Goal: Task Accomplishment & Management: Use online tool/utility

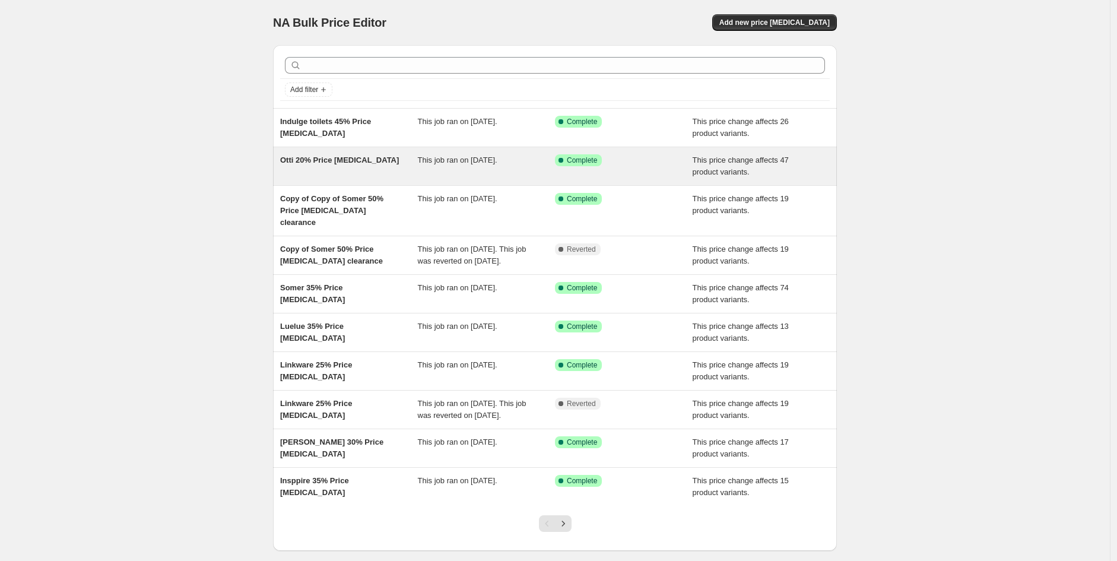
click at [350, 157] on span "Otti 20% Price [MEDICAL_DATA]" at bounding box center [339, 160] width 119 height 9
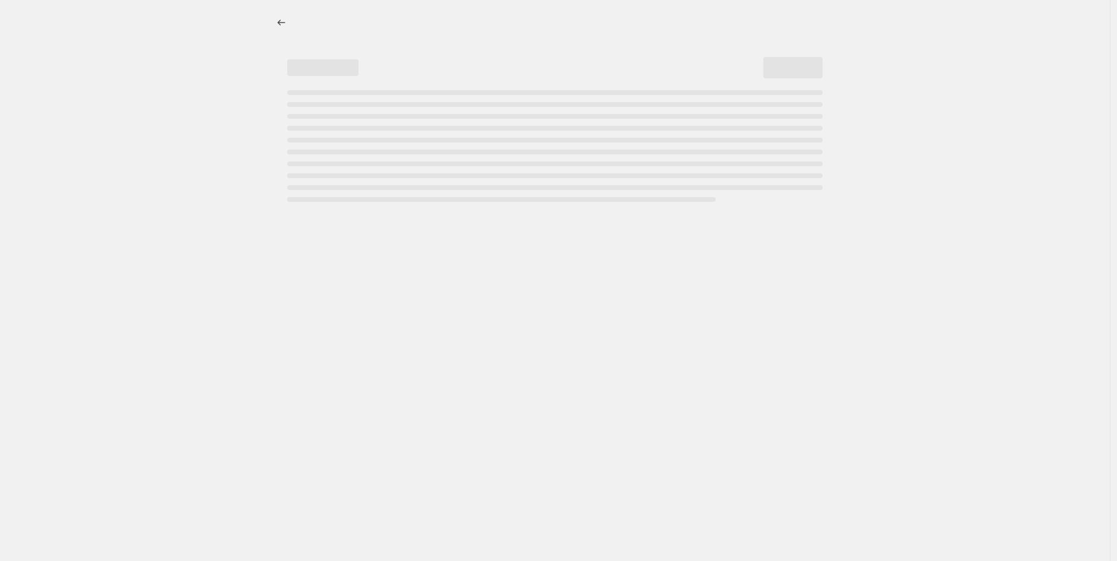
select select "pcap"
select select "no_change"
select select "vendor"
select select "tag"
select select "not_equal"
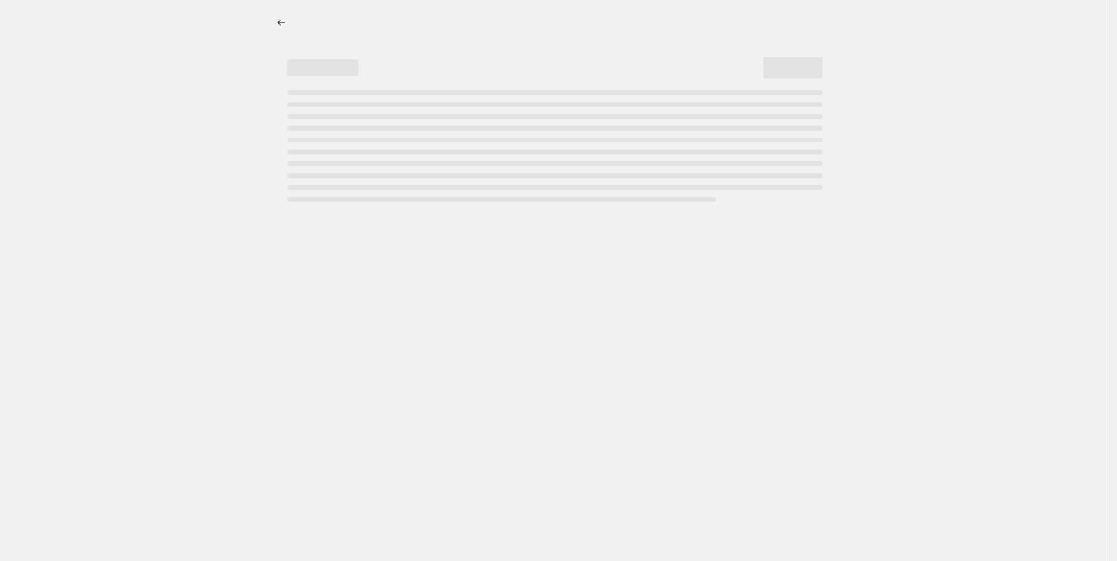
select select "product_status"
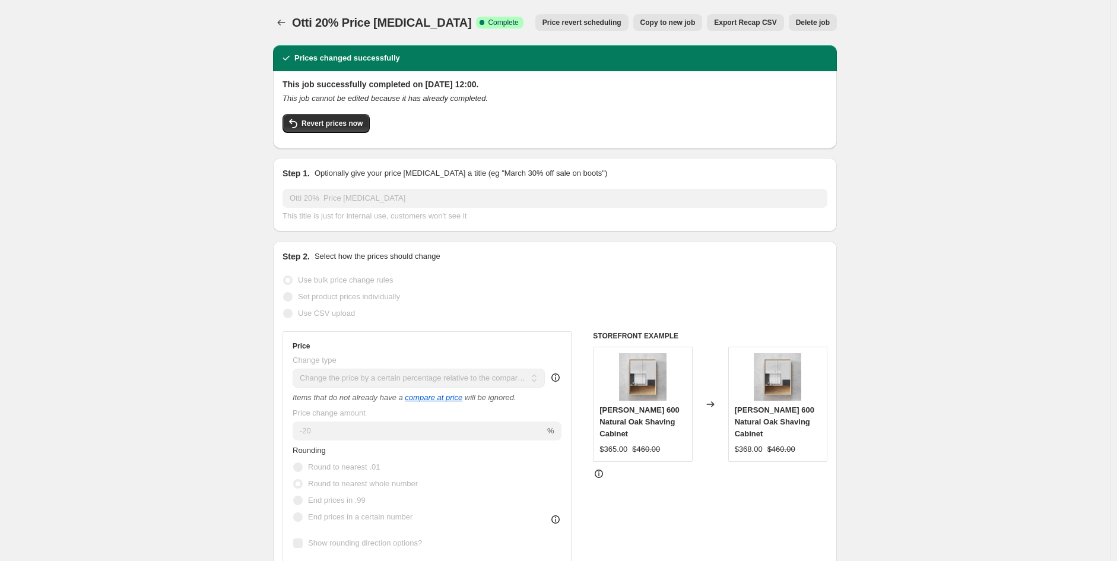
click at [692, 27] on span "Copy to new job" at bounding box center [668, 22] width 55 height 9
select select "pcap"
select select "no_change"
select select "vendor"
select select "tag"
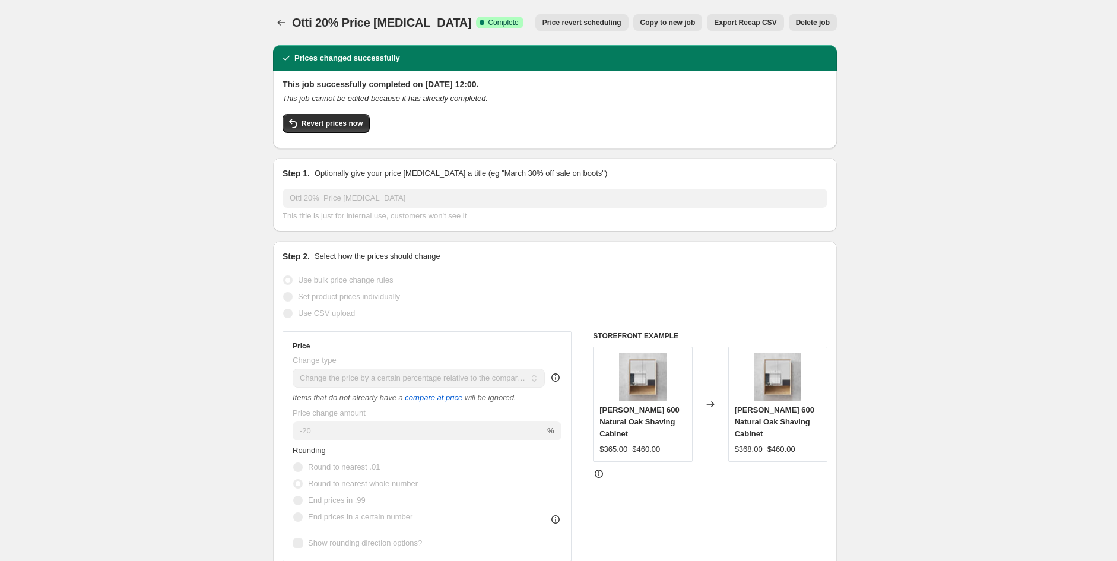
select select "not_equal"
select select "product_status"
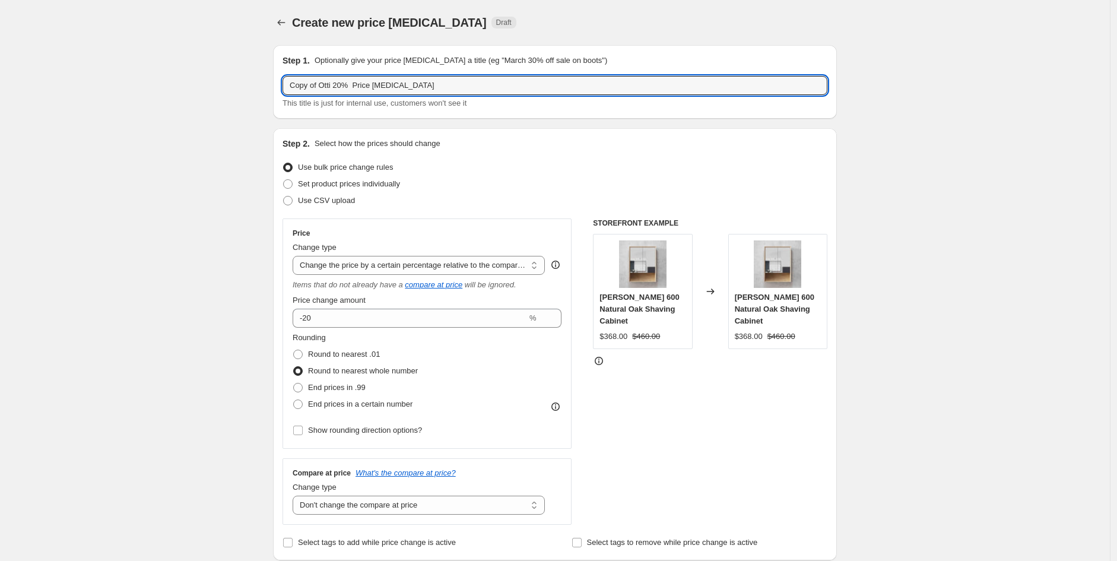
drag, startPoint x: 337, startPoint y: 83, endPoint x: 245, endPoint y: 76, distance: 92.2
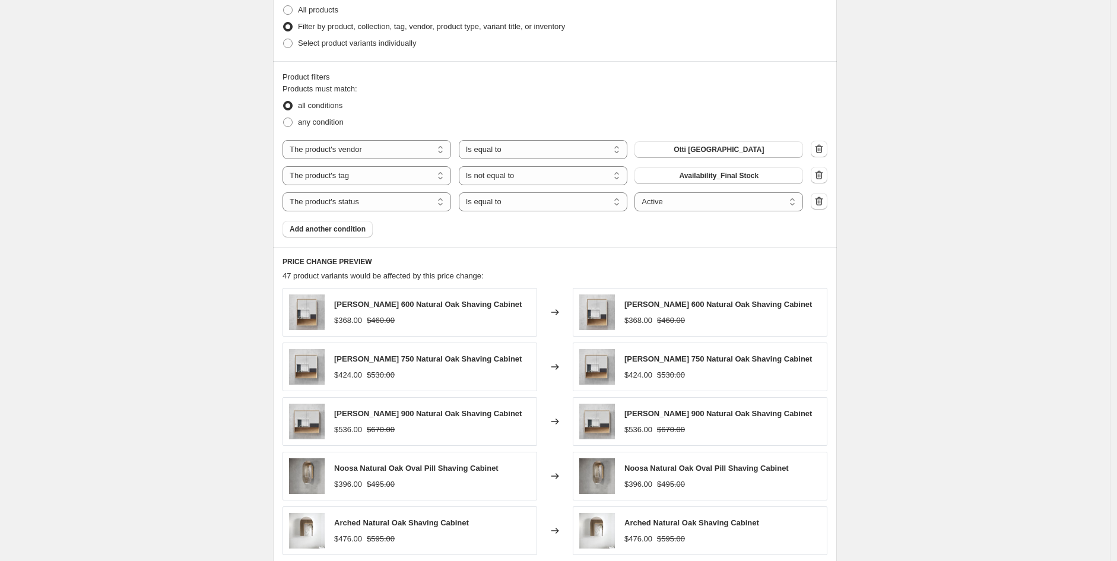
scroll to position [614, 0]
type input "Bella Vista 20% Price [MEDICAL_DATA]"
click at [708, 141] on button "Otti Australia" at bounding box center [719, 148] width 169 height 17
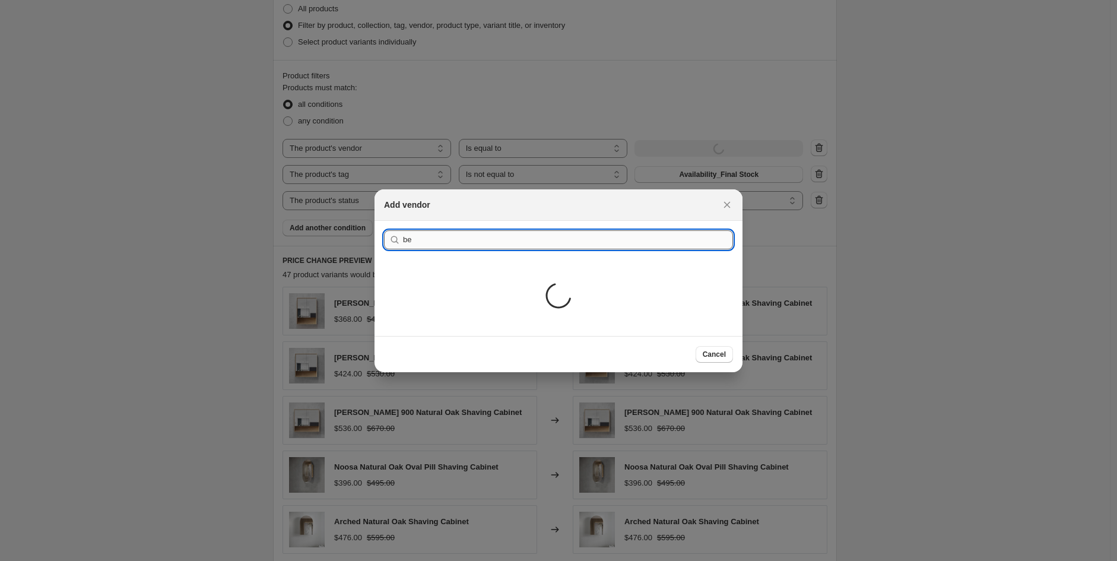
type input "bella"
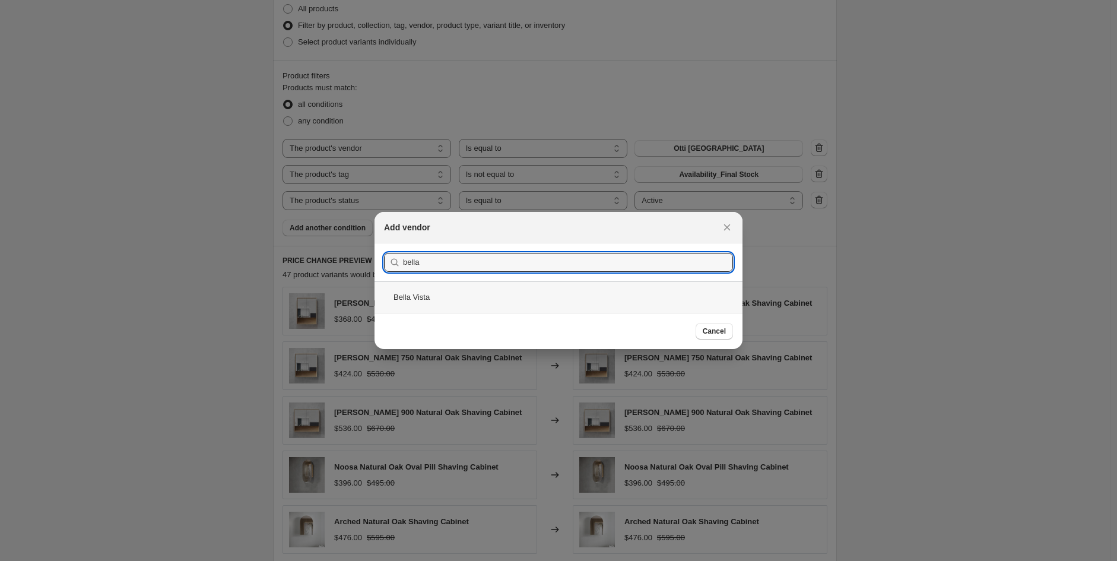
click at [452, 303] on div "Bella Vista" at bounding box center [559, 296] width 368 height 31
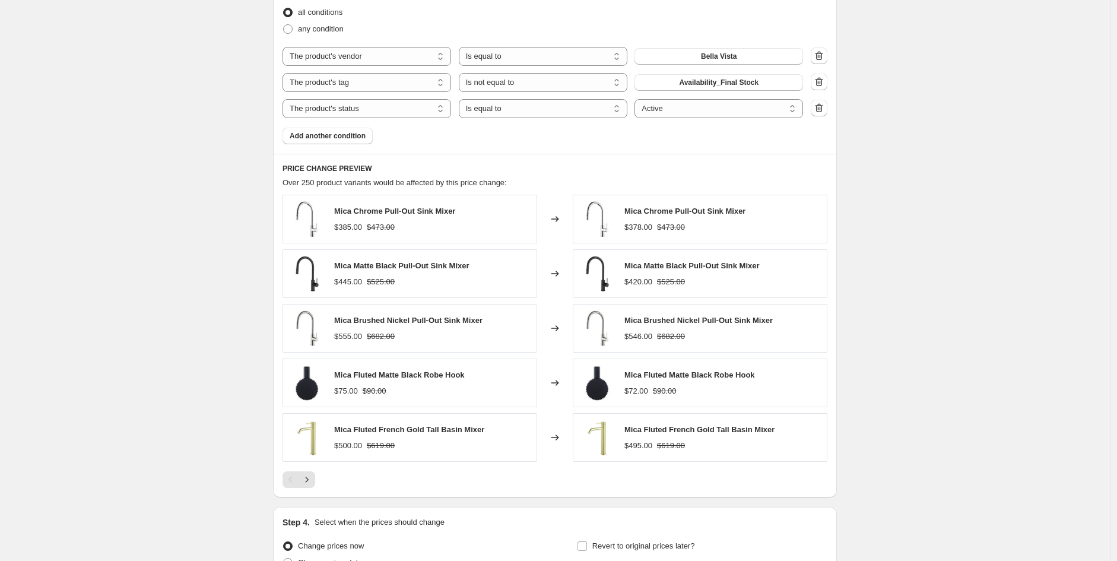
scroll to position [707, 0]
click at [306, 484] on icon "Next" at bounding box center [307, 479] width 12 height 12
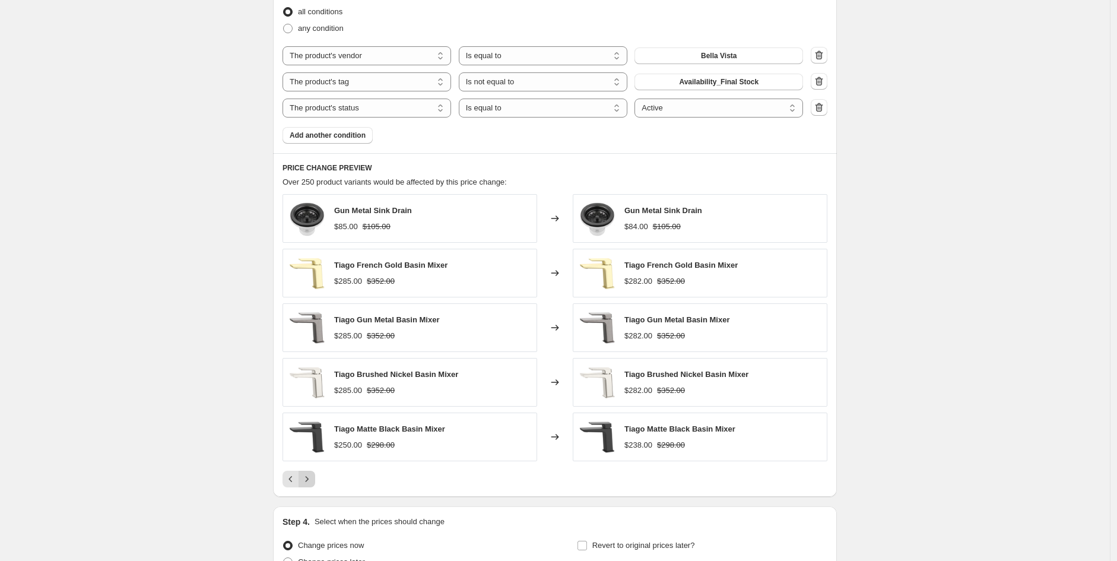
click at [313, 483] on icon "Next" at bounding box center [307, 479] width 12 height 12
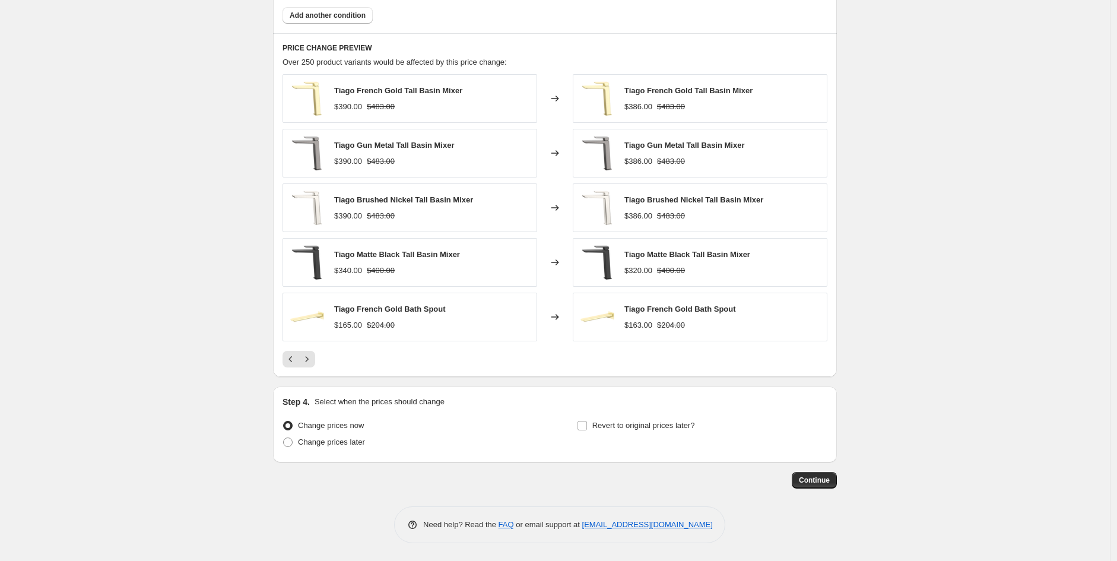
scroll to position [828, 0]
drag, startPoint x: 823, startPoint y: 481, endPoint x: 953, endPoint y: 208, distance: 302.2
click at [828, 484] on span "Continue" at bounding box center [814, 480] width 31 height 9
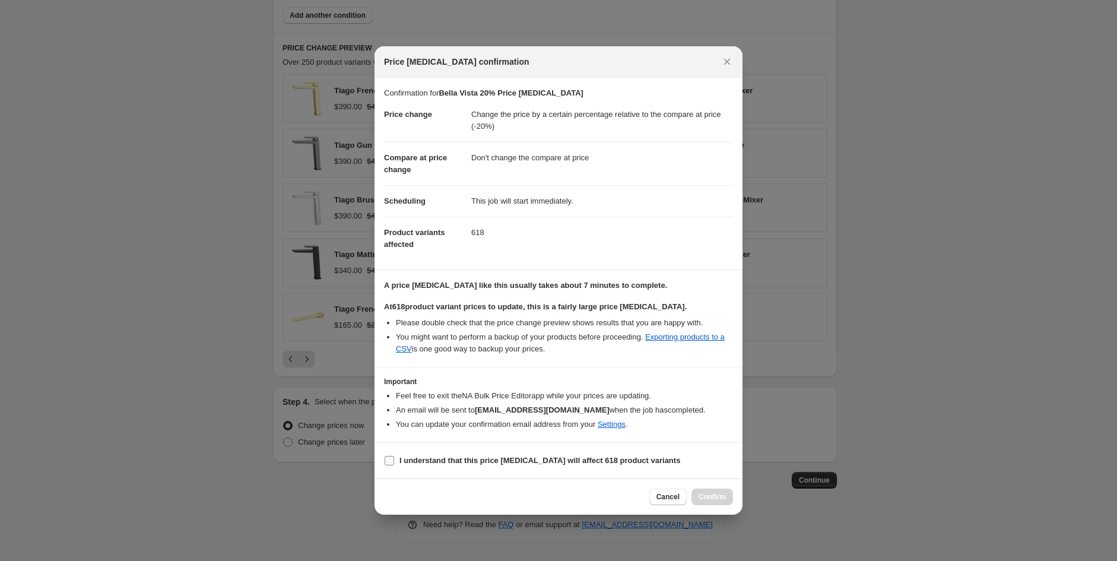
click at [440, 465] on b "I understand that this price change job will affect 618 product variants" at bounding box center [540, 460] width 281 height 9
click at [394, 465] on input "I understand that this price change job will affect 618 product variants" at bounding box center [389, 460] width 9 height 9
checkbox input "true"
click at [708, 507] on div "Cancel Confirm" at bounding box center [559, 496] width 368 height 36
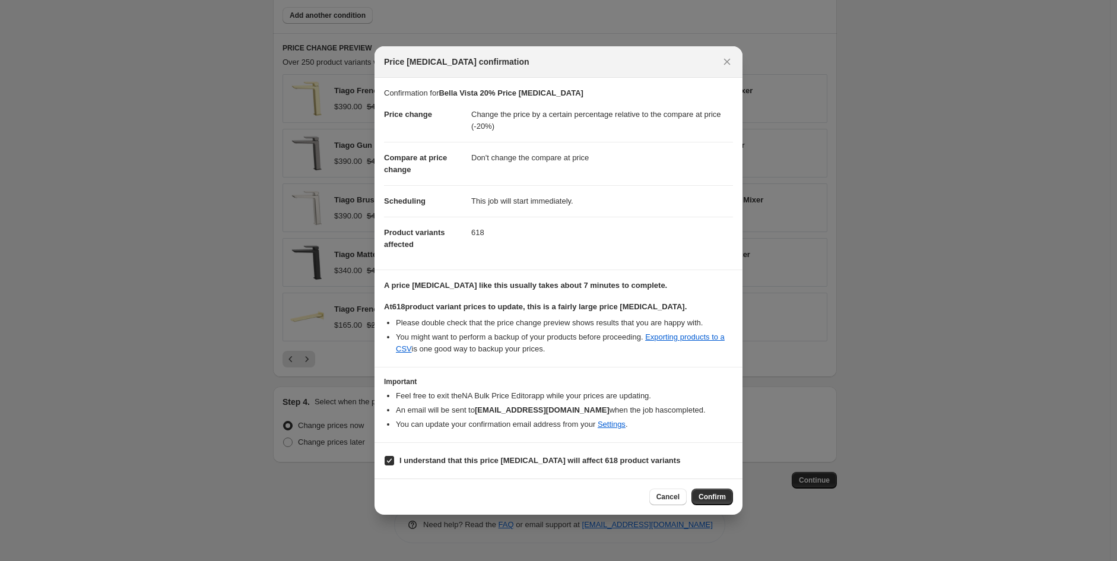
click at [710, 497] on span "Confirm" at bounding box center [712, 496] width 27 height 9
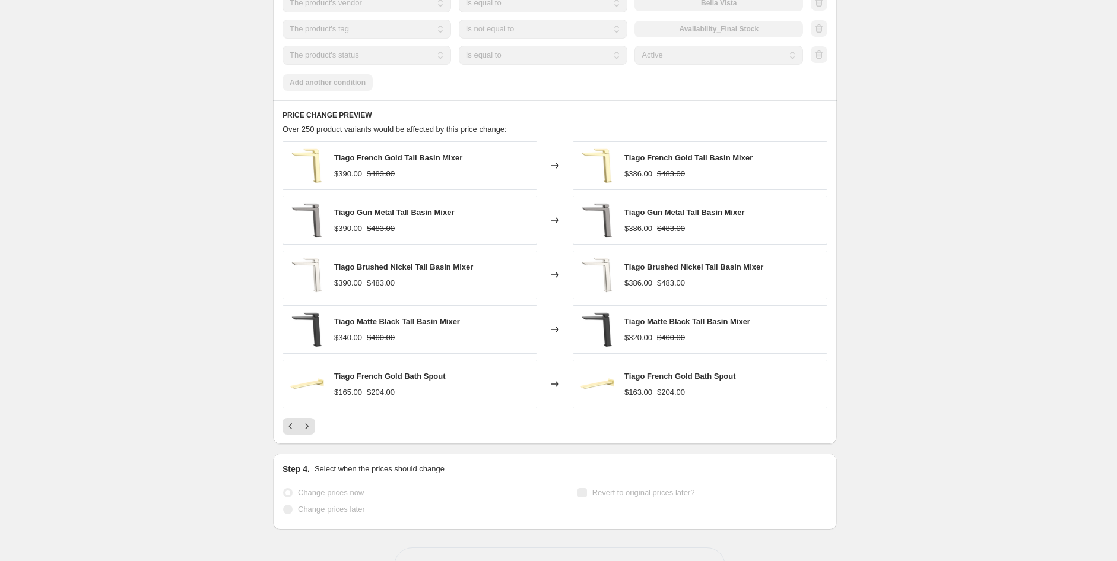
scroll to position [888, 0]
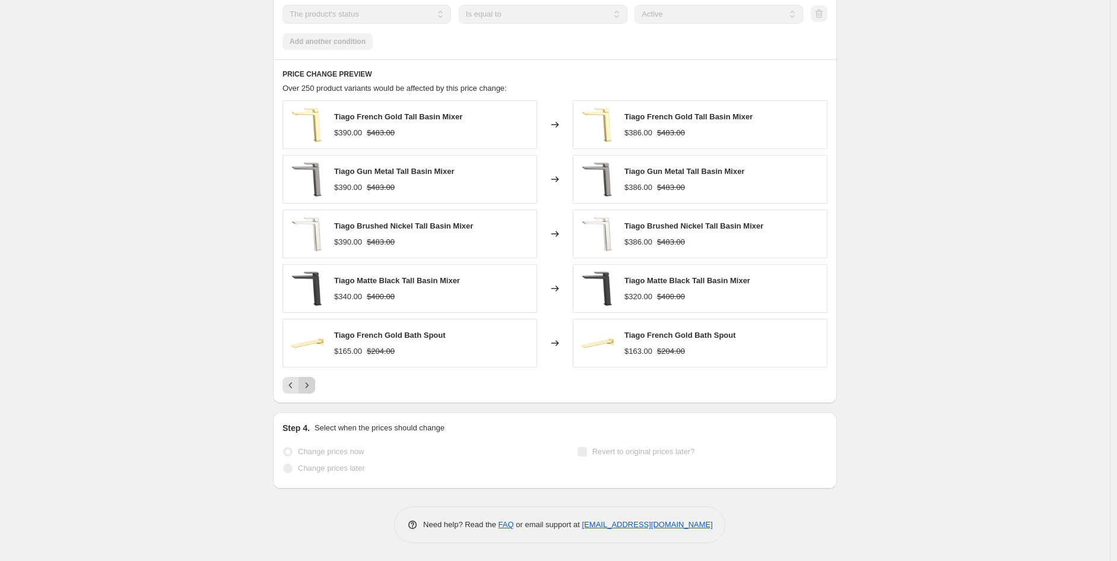
click at [309, 383] on icon "Next" at bounding box center [307, 385] width 3 height 5
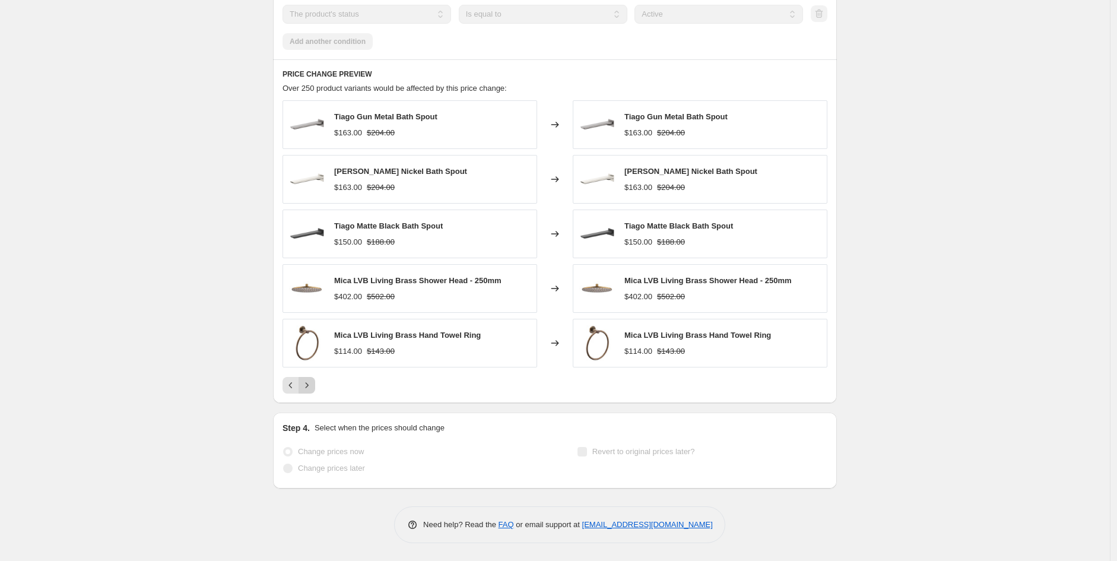
click at [313, 386] on icon "Next" at bounding box center [307, 385] width 12 height 12
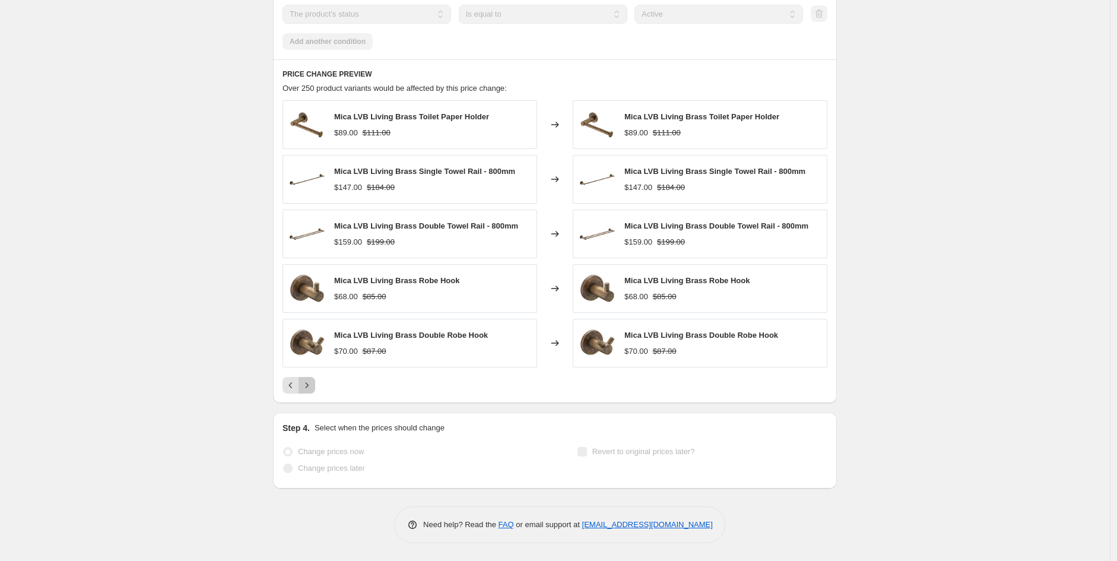
click at [313, 386] on icon "Next" at bounding box center [307, 385] width 12 height 12
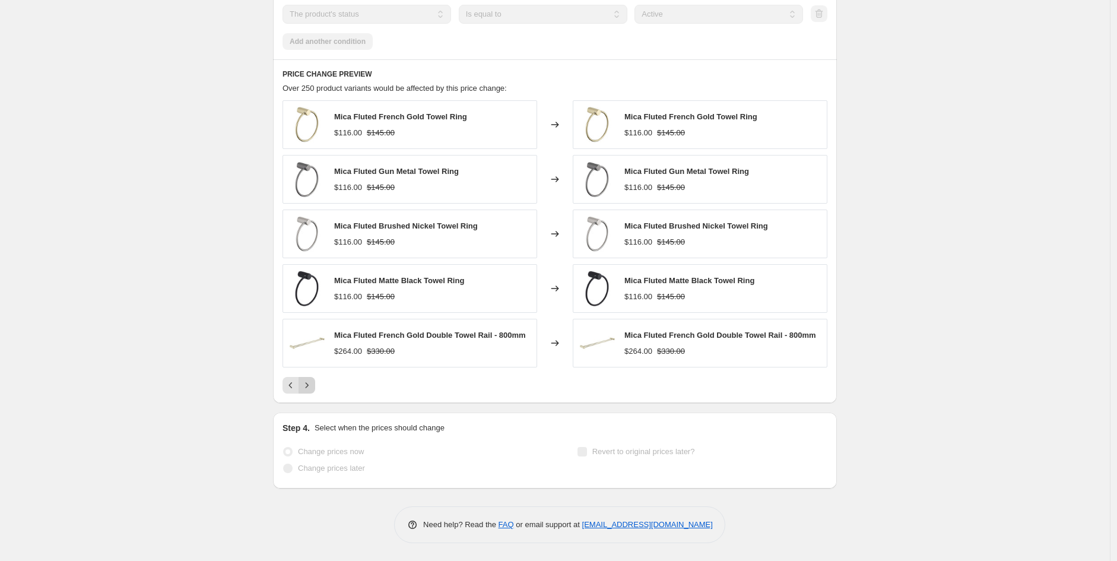
click at [313, 386] on icon "Next" at bounding box center [307, 385] width 12 height 12
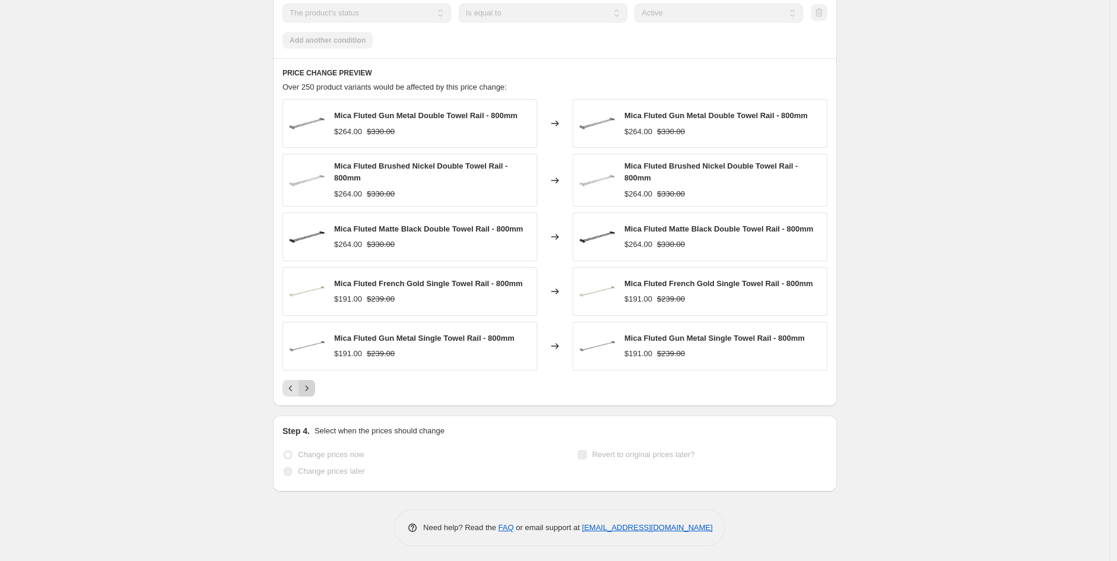
click at [313, 386] on icon "Next" at bounding box center [307, 388] width 12 height 12
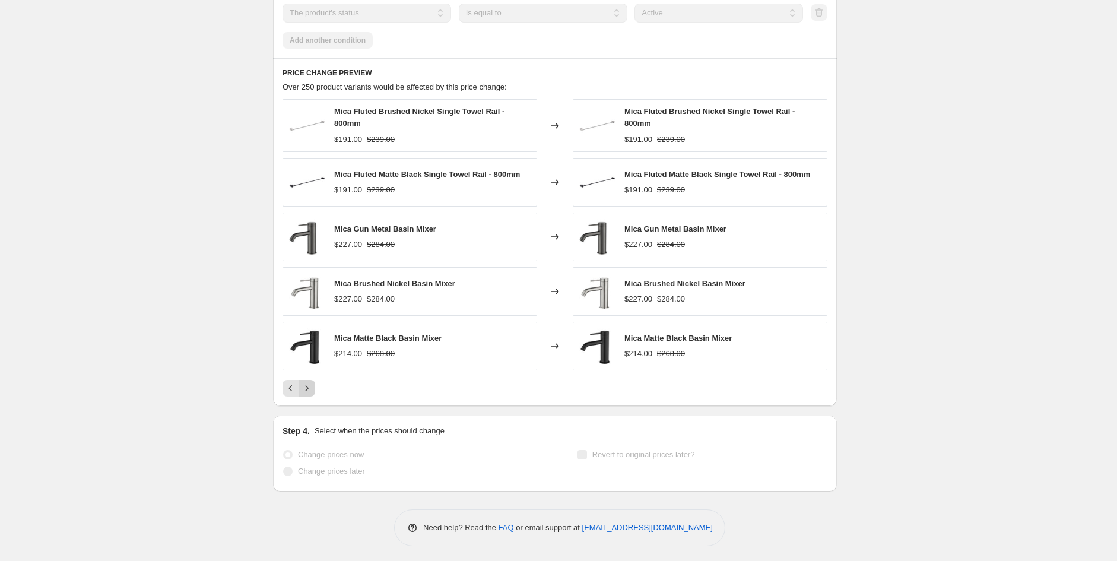
click at [313, 386] on icon "Next" at bounding box center [307, 388] width 12 height 12
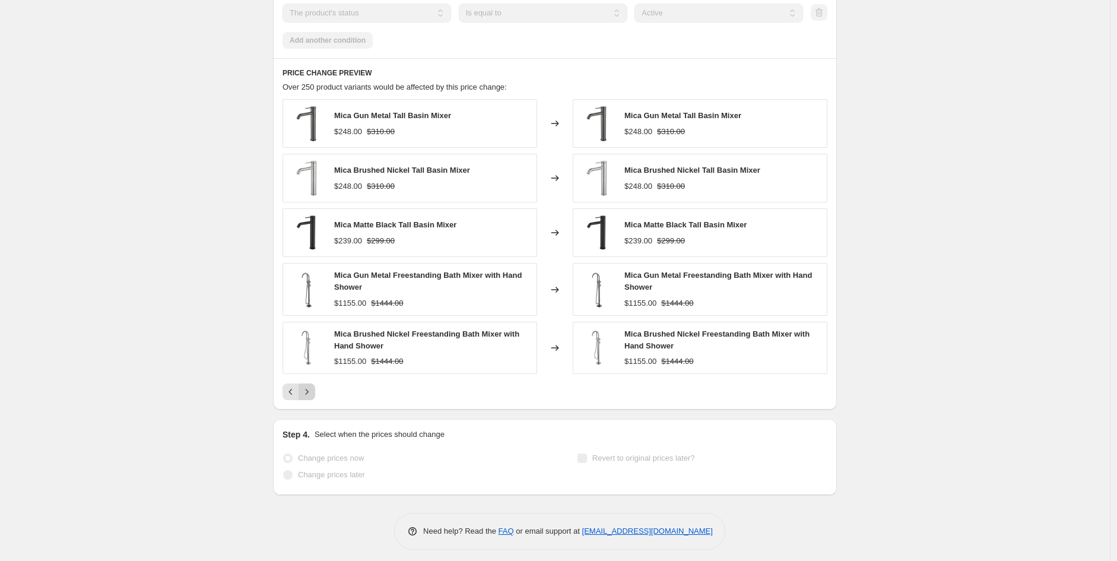
click at [315, 386] on button "Next" at bounding box center [307, 391] width 17 height 17
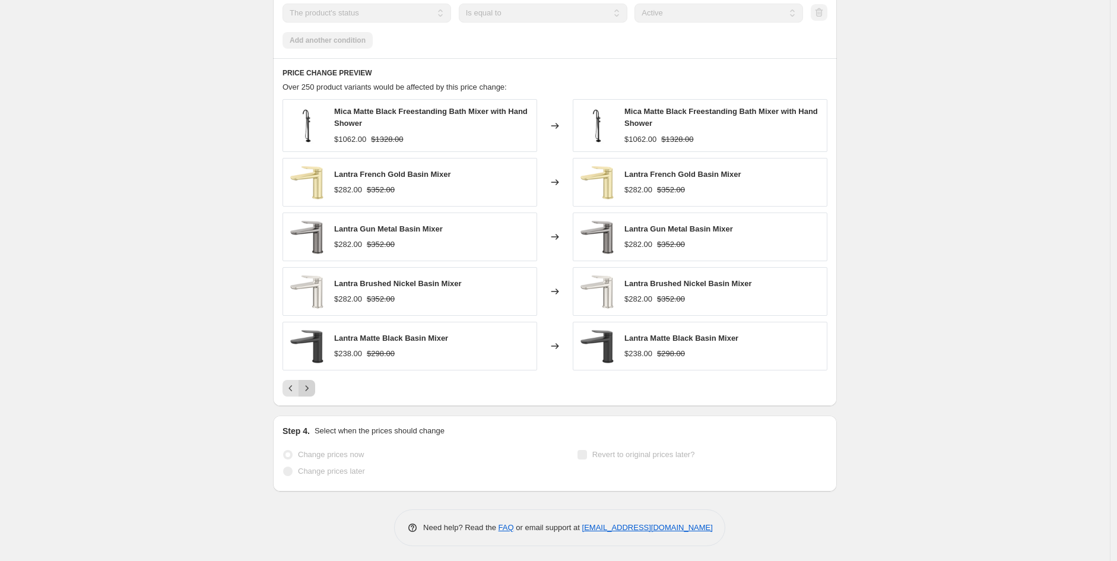
click at [313, 386] on icon "Next" at bounding box center [307, 388] width 12 height 12
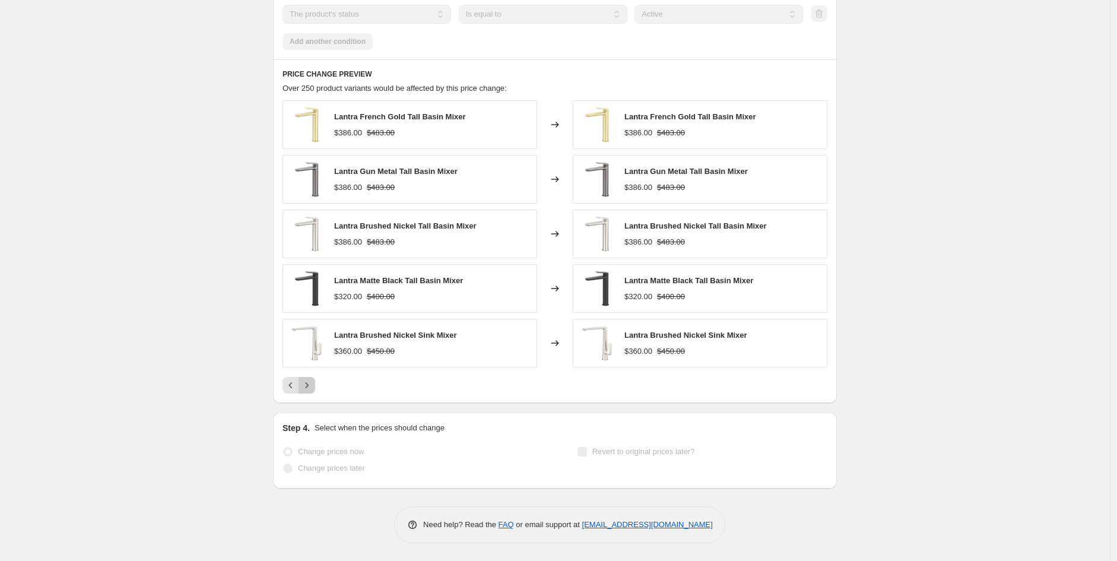
click at [313, 386] on icon "Next" at bounding box center [307, 385] width 12 height 12
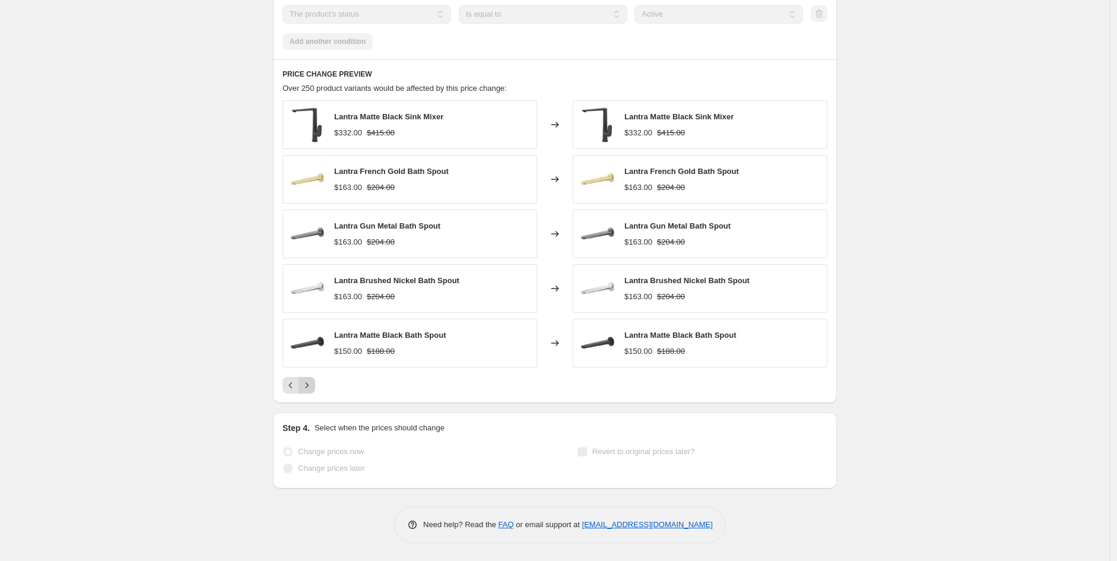
click at [313, 386] on icon "Next" at bounding box center [307, 385] width 12 height 12
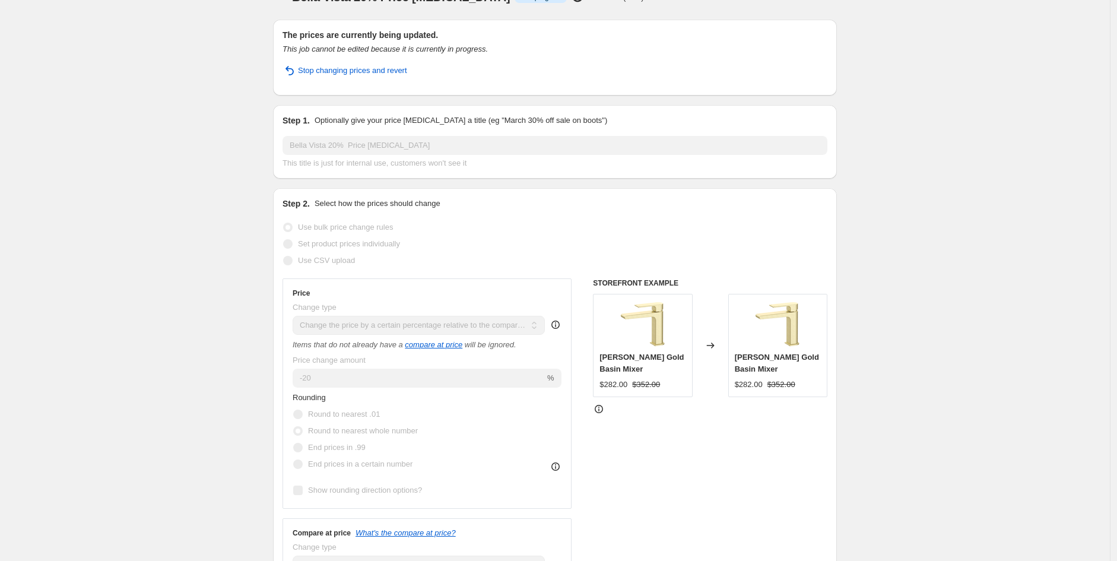
scroll to position [0, 0]
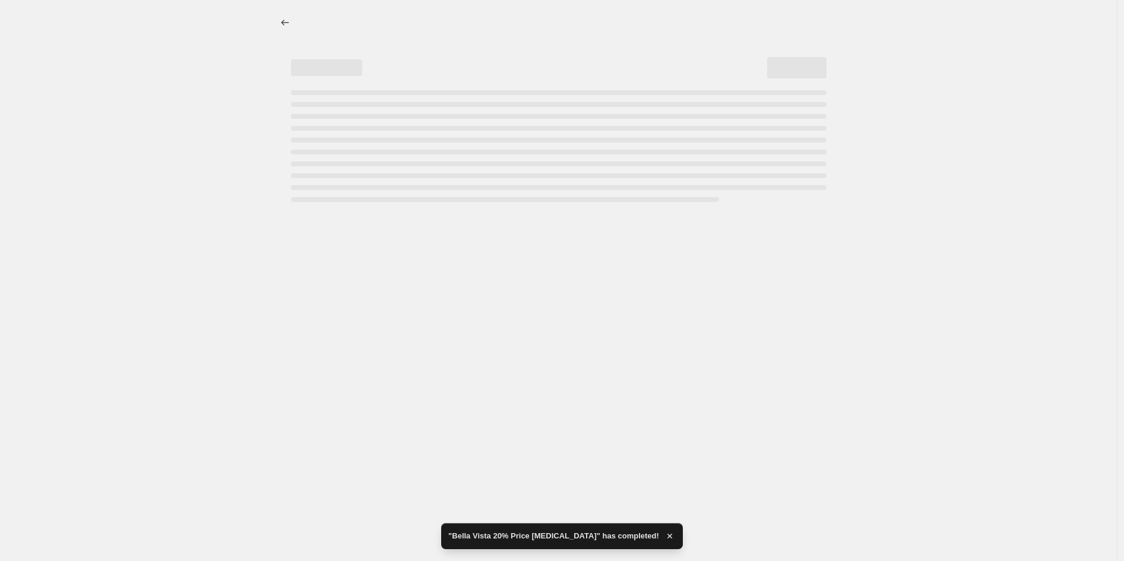
select select "pcap"
select select "no_change"
select select "vendor"
select select "tag"
select select "not_equal"
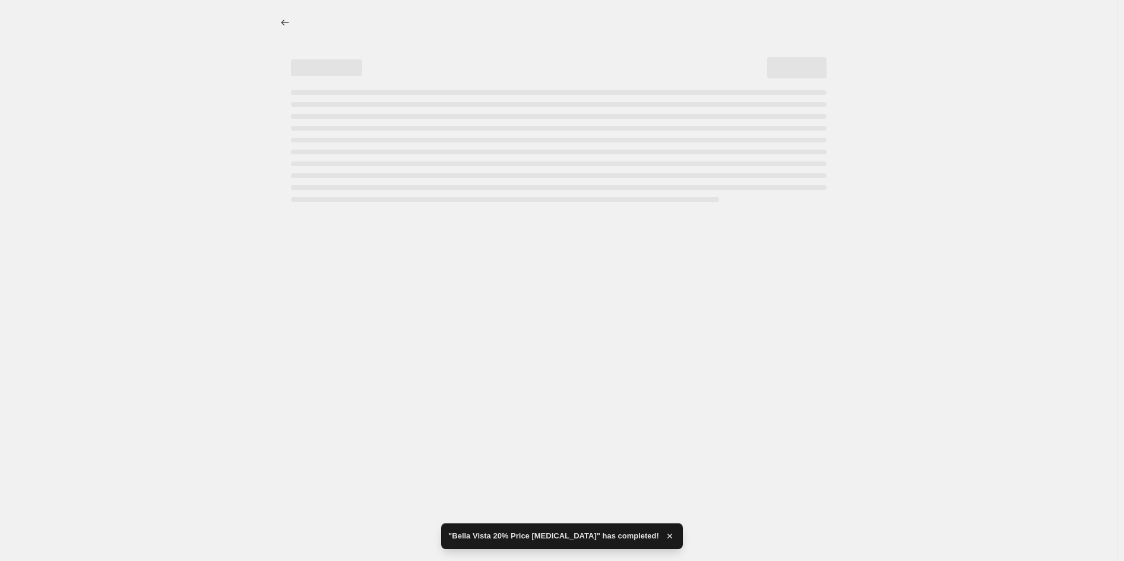
select select "product_status"
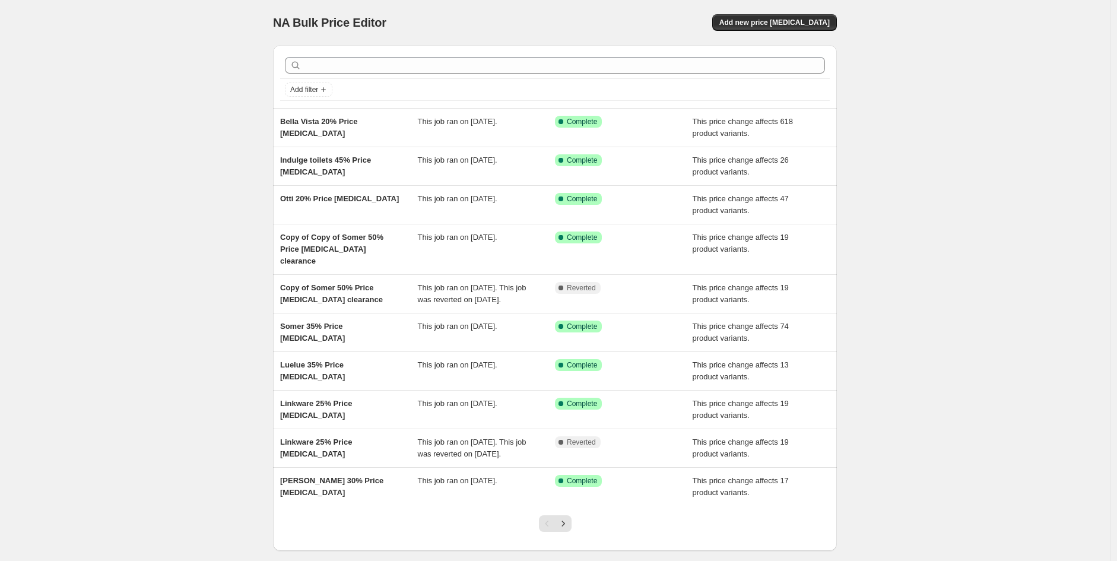
click at [344, 74] on div at bounding box center [555, 65] width 550 height 26
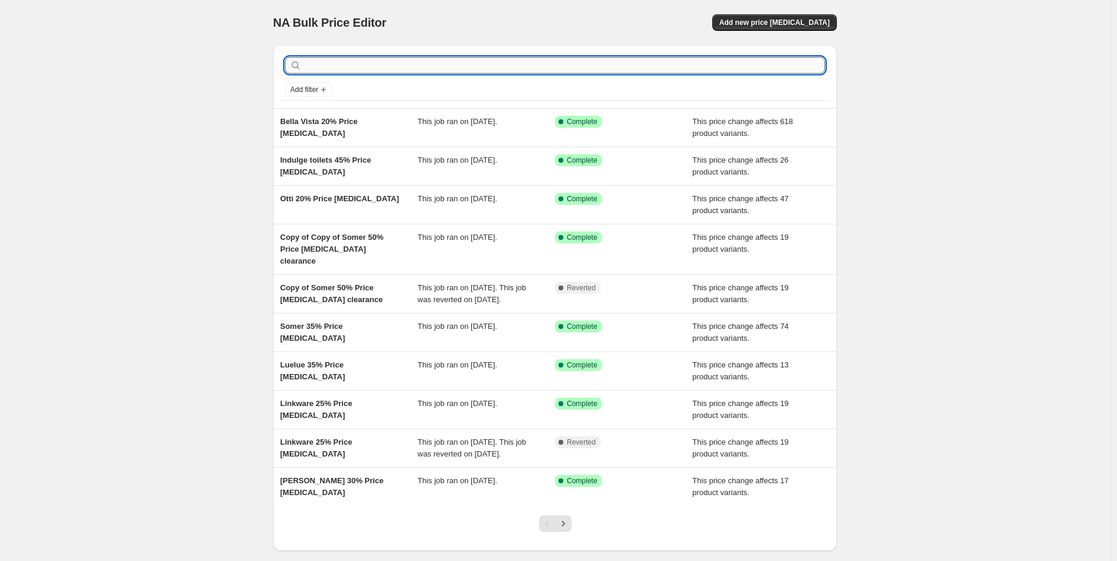
click at [341, 58] on input "text" at bounding box center [564, 65] width 521 height 17
type input "P&p"
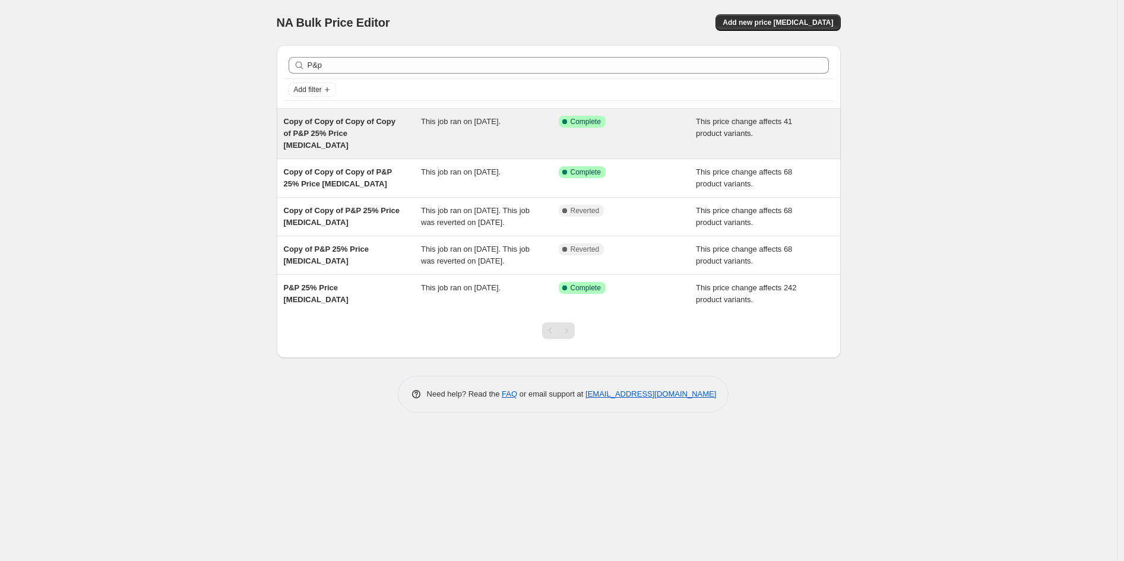
click at [373, 127] on div "Copy of Copy of Copy of Copy of P&P 25% Price [MEDICAL_DATA]" at bounding box center [353, 134] width 138 height 36
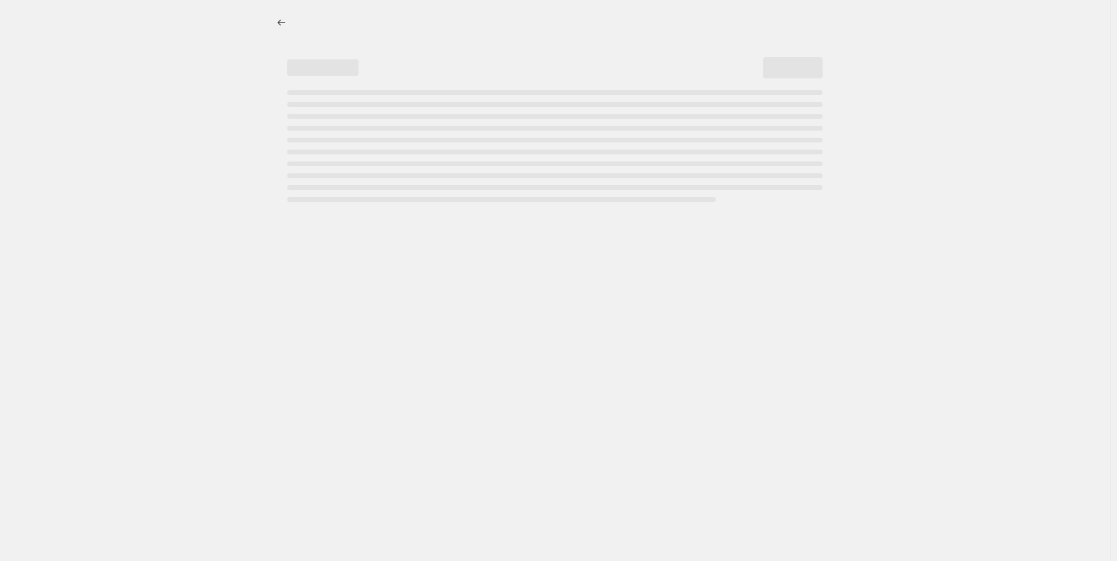
select select "pcap"
select select "no_change"
select select "vendor"
select select "tag"
select select "product_status"
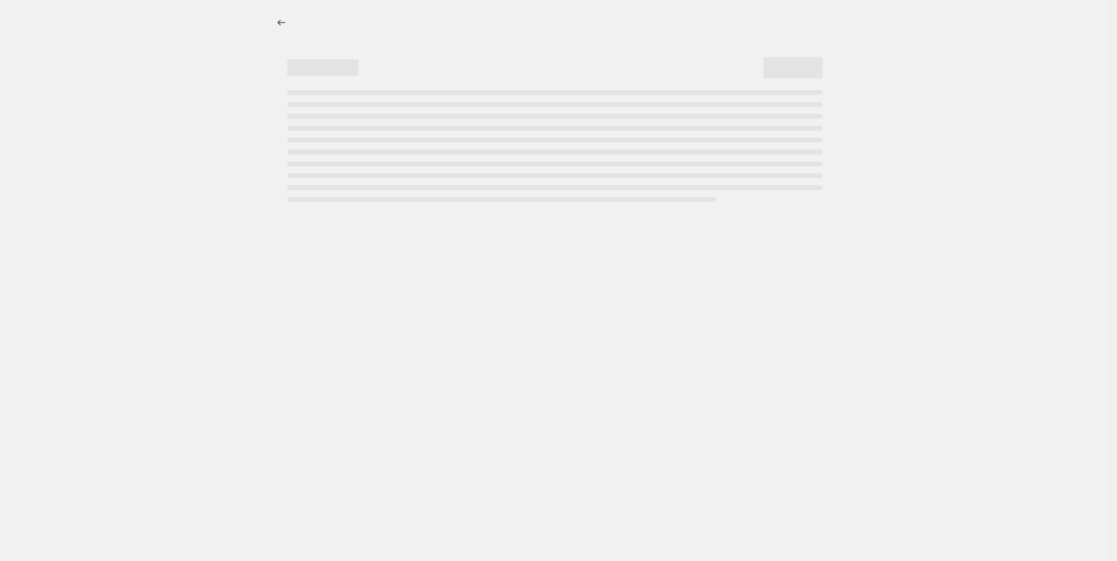
select select "tag"
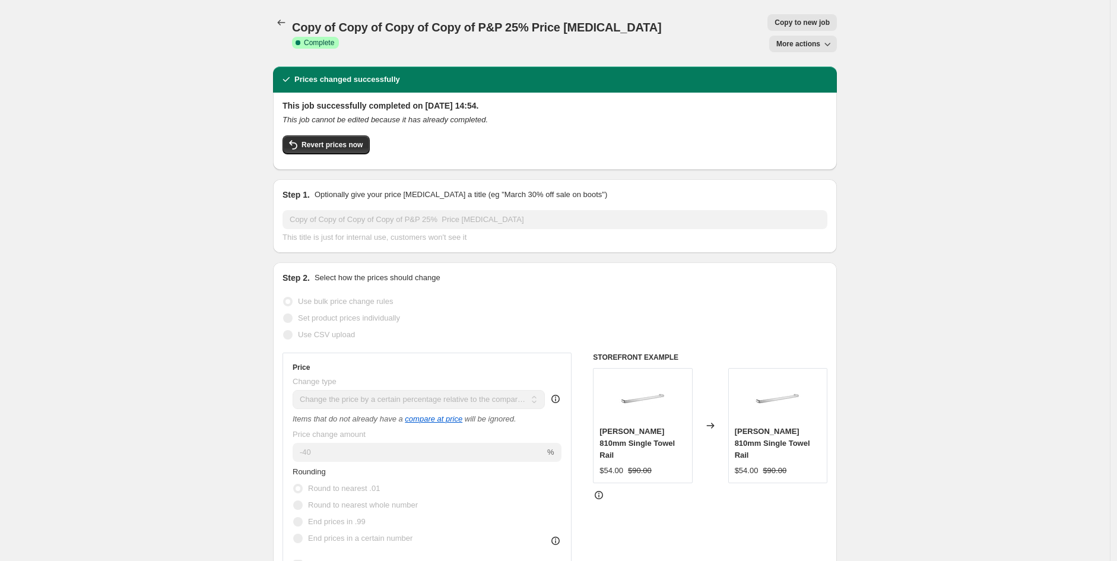
click at [775, 21] on span "Copy to new job" at bounding box center [802, 22] width 55 height 9
select select "pcap"
select select "no_change"
select select "vendor"
select select "tag"
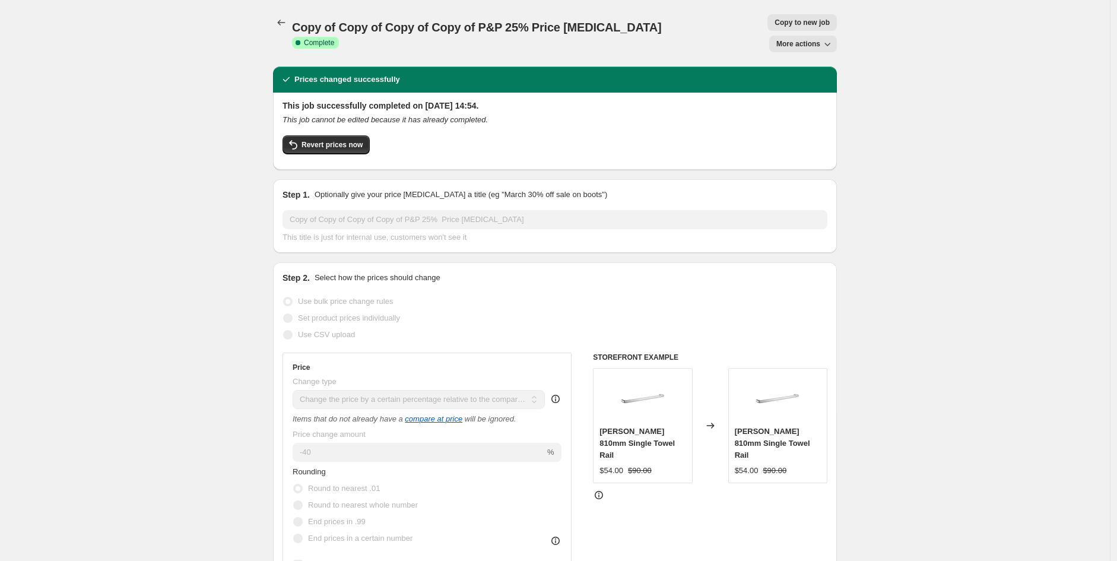
select select "product_status"
select select "tag"
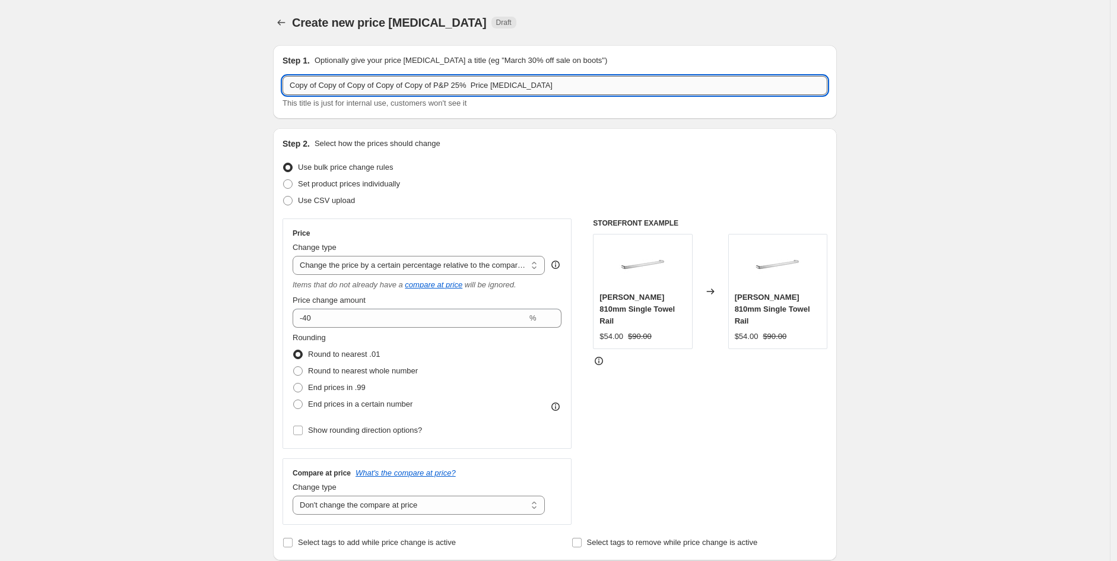
drag, startPoint x: 451, startPoint y: 83, endPoint x: 468, endPoint y: 80, distance: 16.9
click at [464, 80] on input "Copy of Copy of Copy of Copy of Copy of P&P 25% Price [MEDICAL_DATA]" at bounding box center [555, 85] width 545 height 19
click at [467, 80] on input "Copy of Copy of Copy of Copy of Copy of P&P 25% Price [MEDICAL_DATA]" at bounding box center [555, 85] width 545 height 19
drag, startPoint x: 468, startPoint y: 84, endPoint x: 42, endPoint y: 77, distance: 425.7
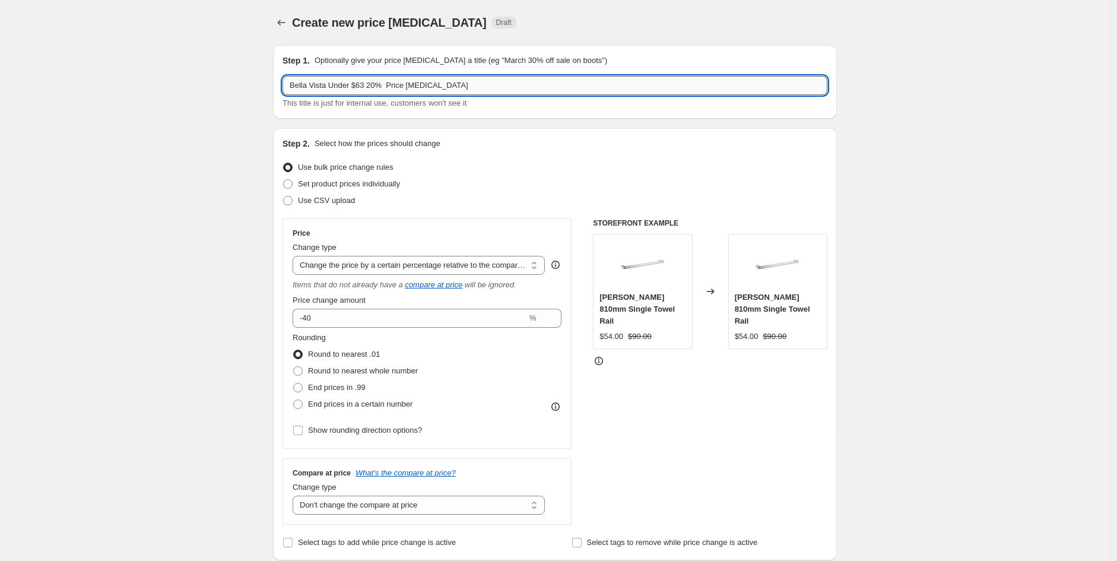
click at [369, 84] on input "Bella Vista Under $63 20% Price [MEDICAL_DATA]" at bounding box center [555, 85] width 545 height 19
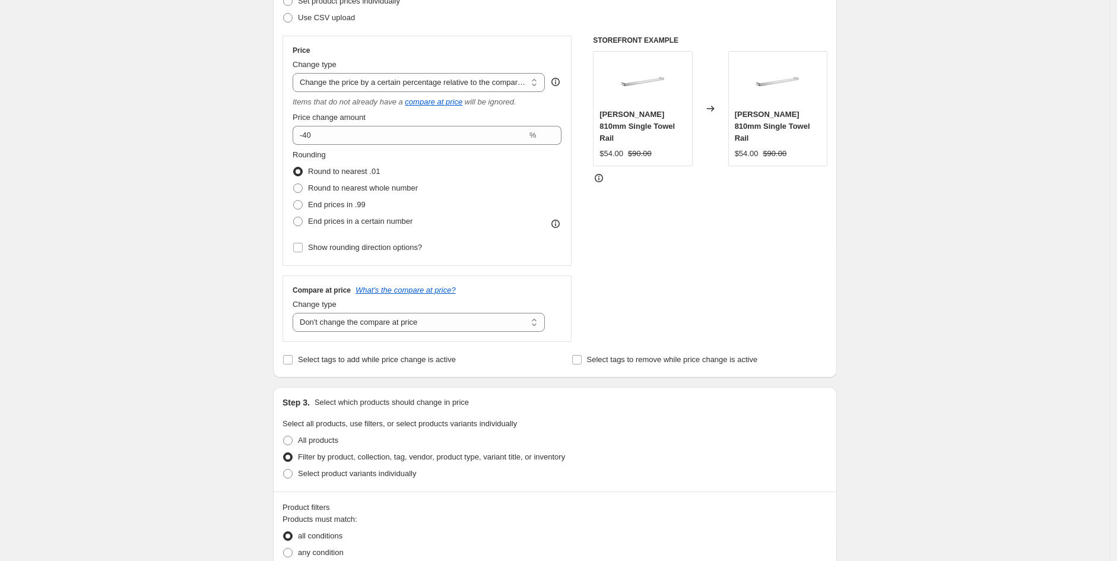
scroll to position [182, 0]
type input "Bella Vista Under $63 - 20% Price [MEDICAL_DATA]"
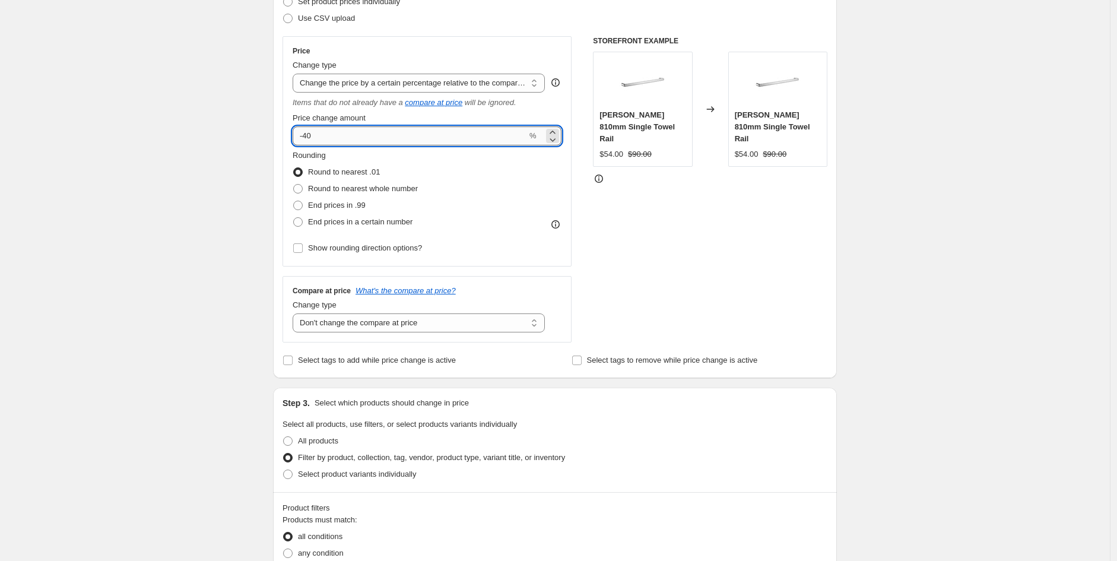
click at [347, 134] on input "-40" at bounding box center [410, 135] width 234 height 19
type input "-4"
type input "-20"
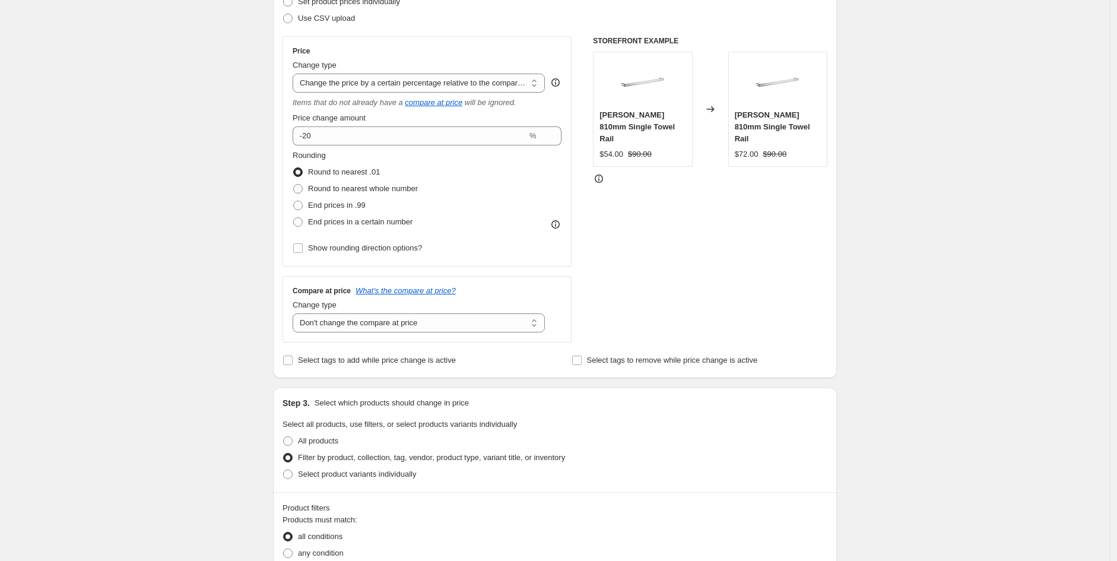
click at [687, 223] on div "STOREFRONT EXAMPLE [PERSON_NAME] 810mm Single Towel Rail $54.00 $90.00 Changed …" at bounding box center [710, 189] width 234 height 306
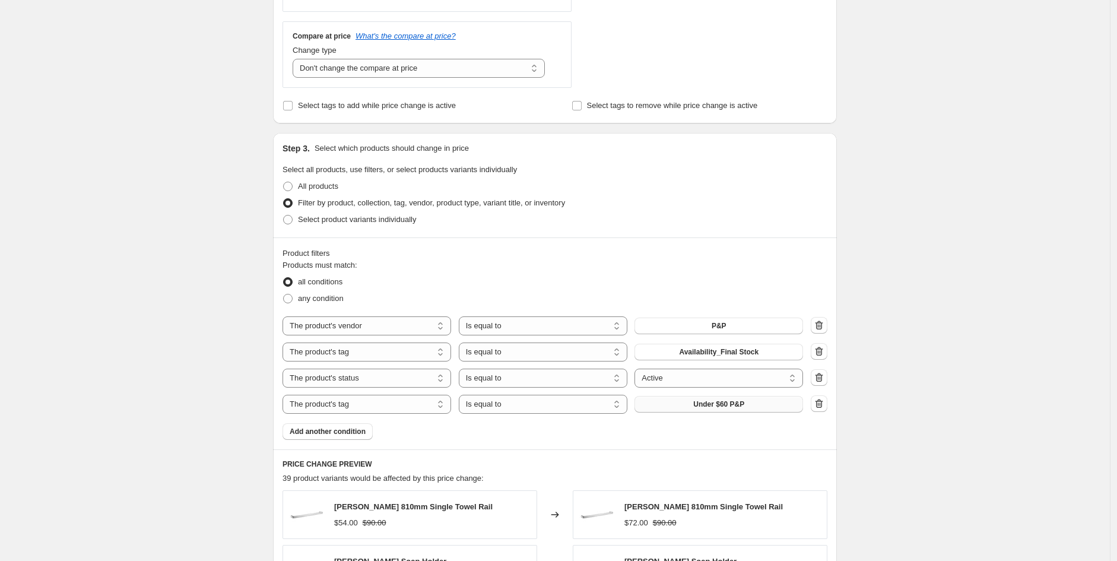
scroll to position [438, 0]
click at [568, 362] on div "The product The product's collection The product's tag The product's vendor The…" at bounding box center [555, 364] width 545 height 97
select select "not_equal"
click at [711, 322] on button "P&P" at bounding box center [719, 325] width 169 height 17
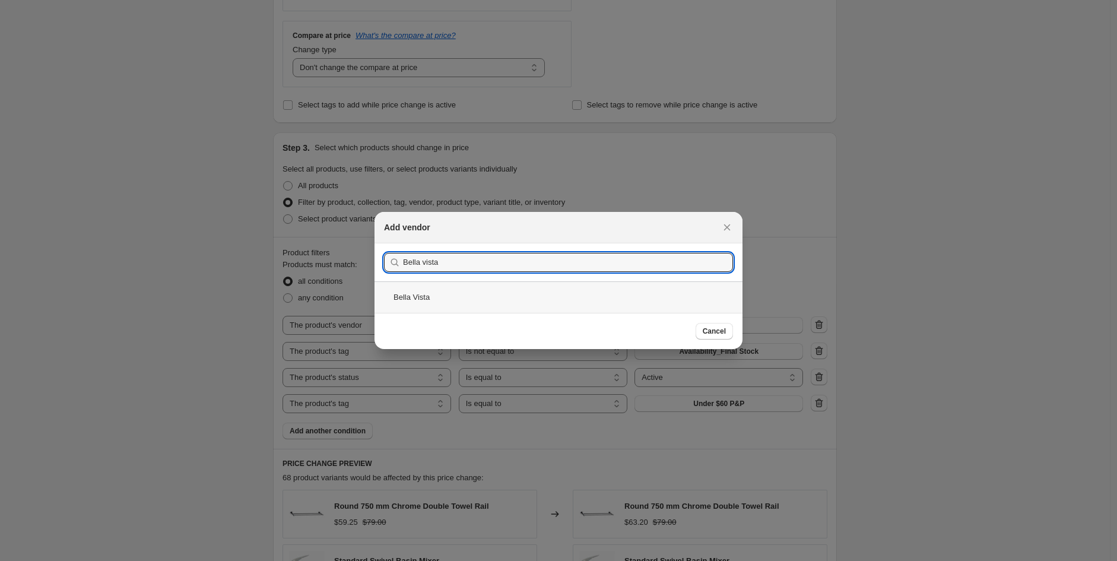
type input "Bella vista"
click at [408, 297] on div "Bella Vista" at bounding box center [559, 296] width 368 height 31
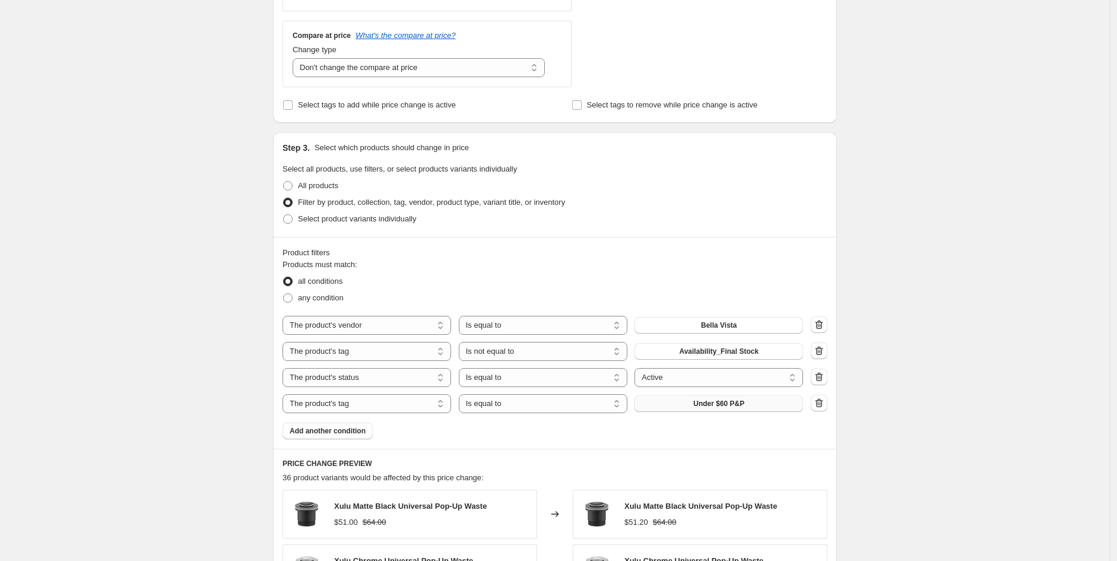
click at [734, 407] on span "Under $60 P&P" at bounding box center [718, 403] width 51 height 9
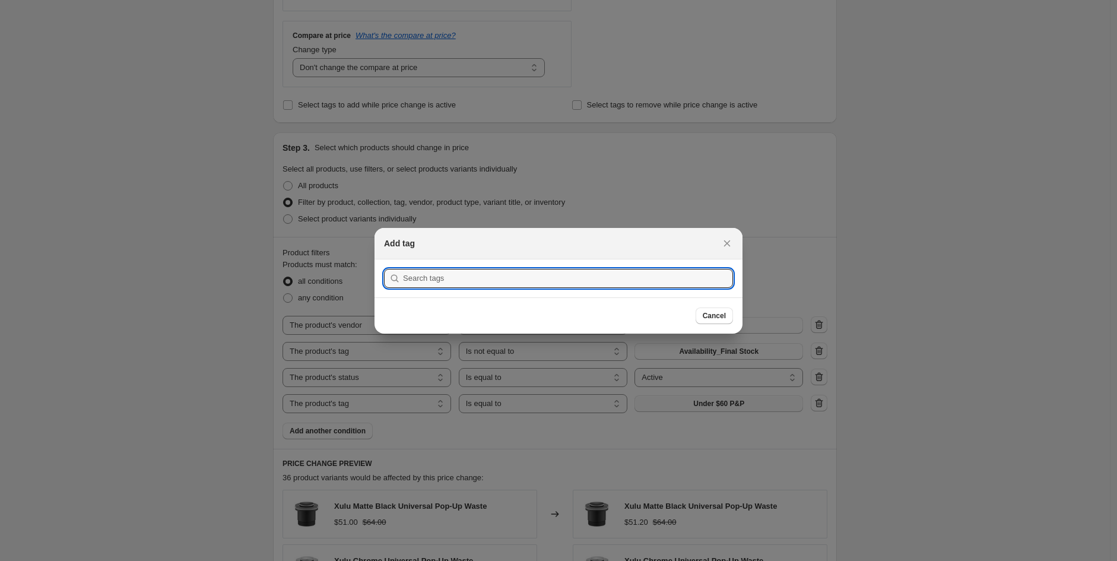
scroll to position [0, 0]
drag, startPoint x: 525, startPoint y: 281, endPoint x: 500, endPoint y: 284, distance: 25.0
click at [500, 284] on input ":r4p:" at bounding box center [568, 278] width 330 height 19
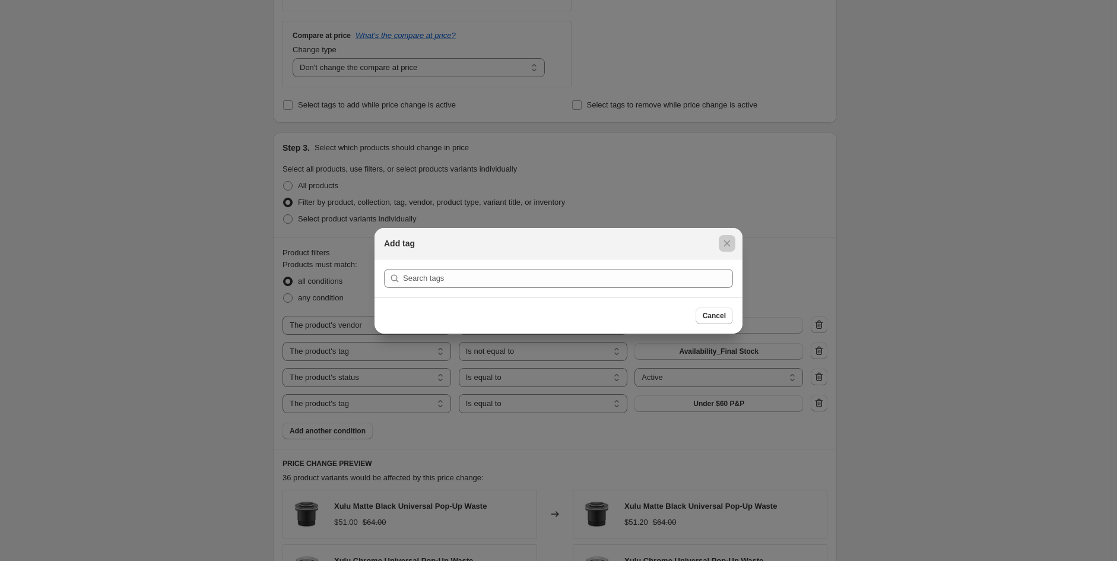
click at [966, 398] on div at bounding box center [558, 280] width 1117 height 561
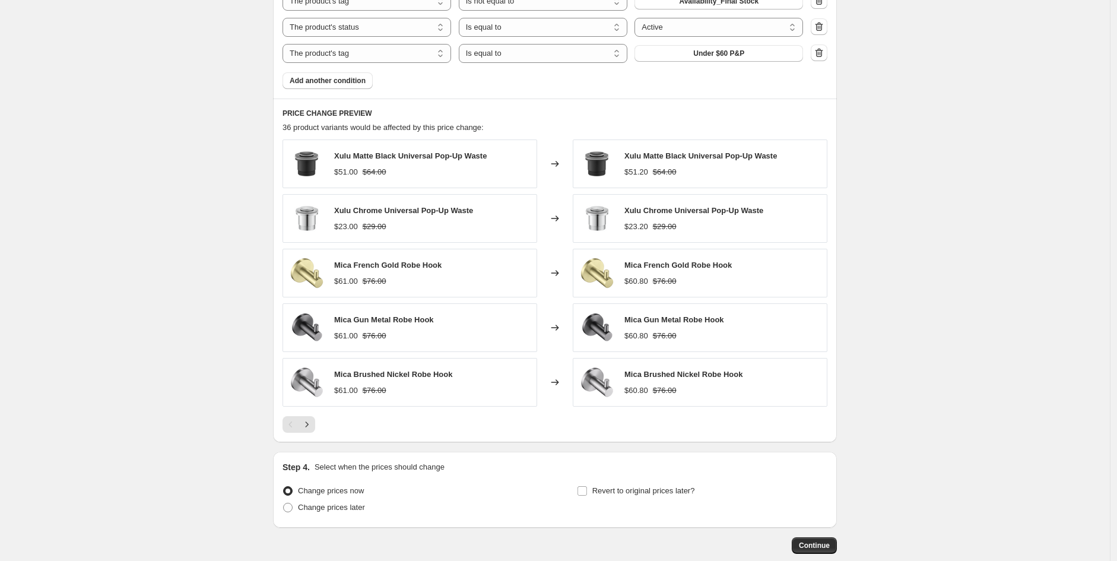
scroll to position [788, 0]
click at [721, 39] on div "The product The product's collection The product's tag The product's vendor The…" at bounding box center [555, 13] width 545 height 97
click at [760, 52] on button "Under $60 P&P" at bounding box center [719, 53] width 169 height 17
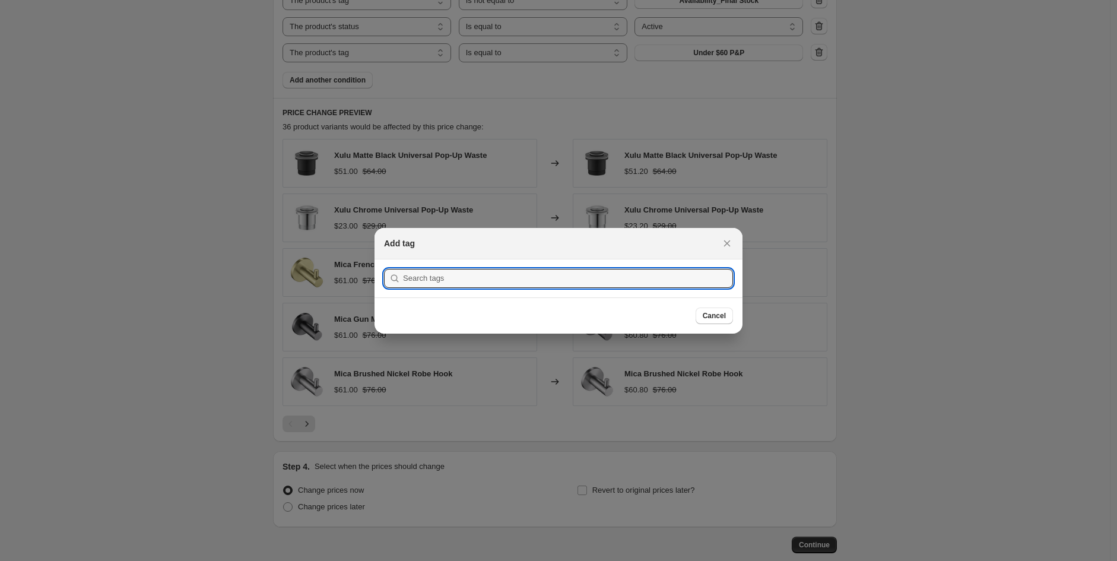
click at [544, 290] on section "Submit" at bounding box center [559, 278] width 368 height 38
paste input "Under $63 Bella Vista"
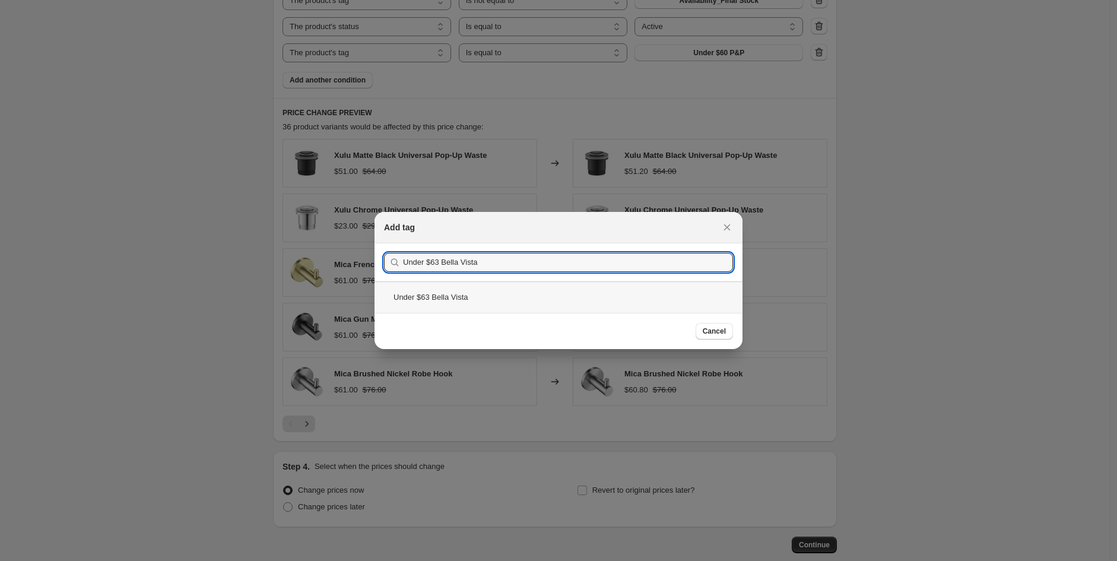
type input "Under $63 Bella Vista"
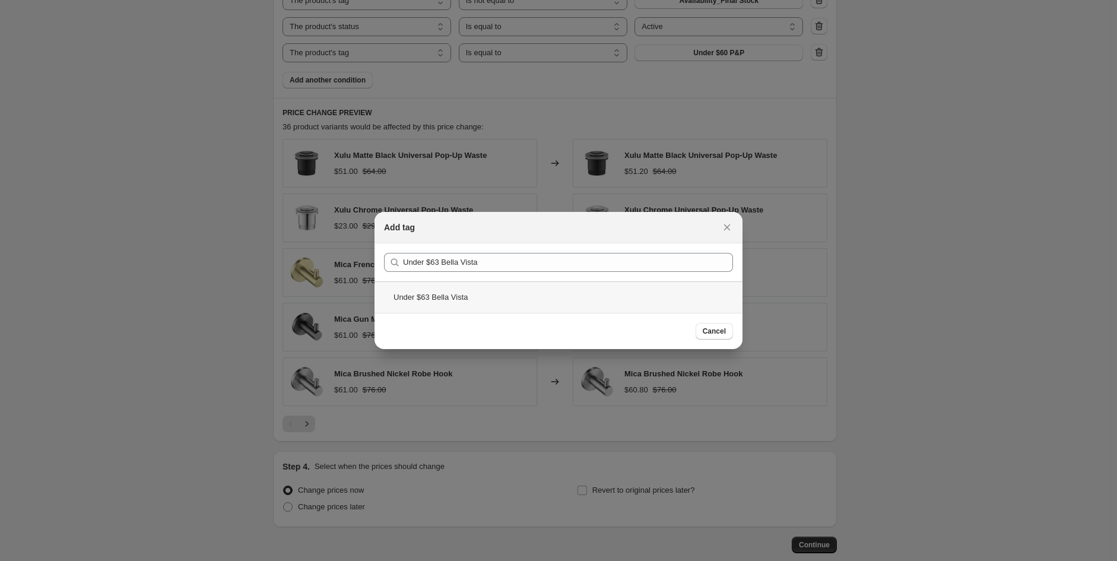
click at [535, 303] on div "Under $63 Bella Vista" at bounding box center [559, 296] width 368 height 31
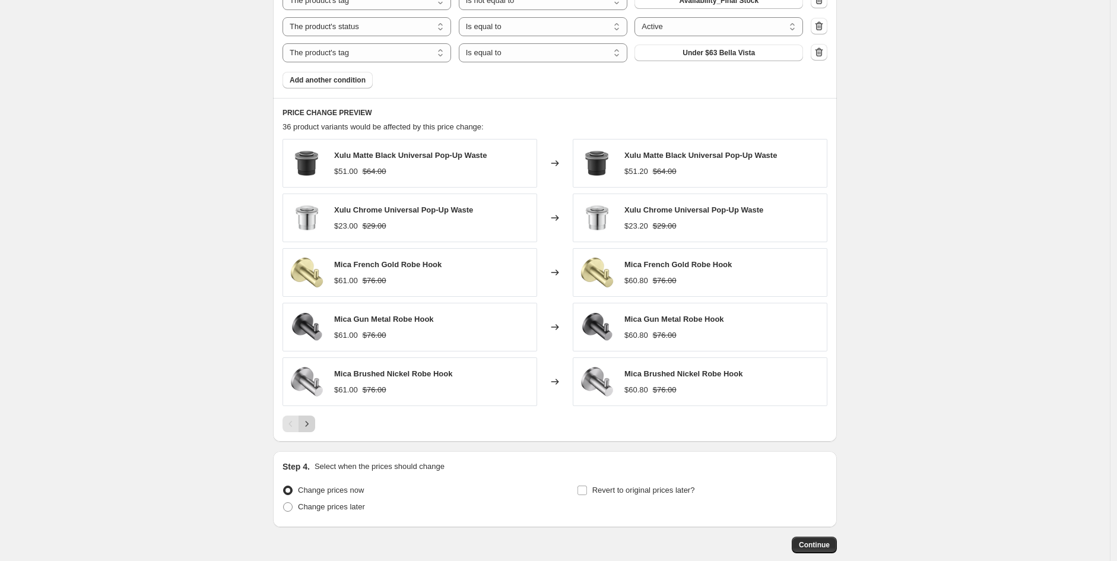
click at [304, 426] on icon "Next" at bounding box center [307, 424] width 12 height 12
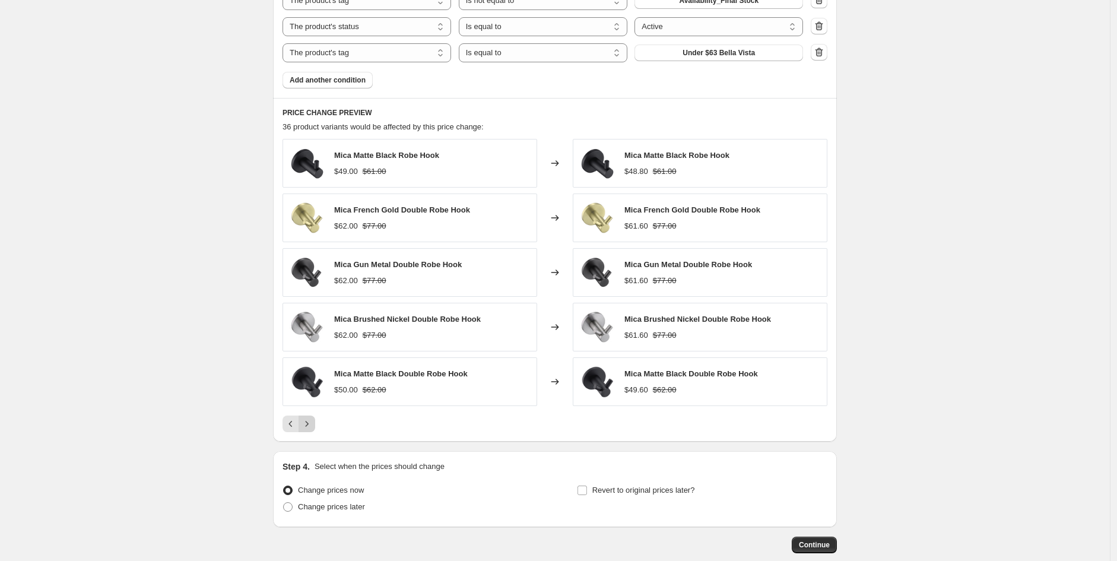
click at [304, 426] on icon "Next" at bounding box center [307, 424] width 12 height 12
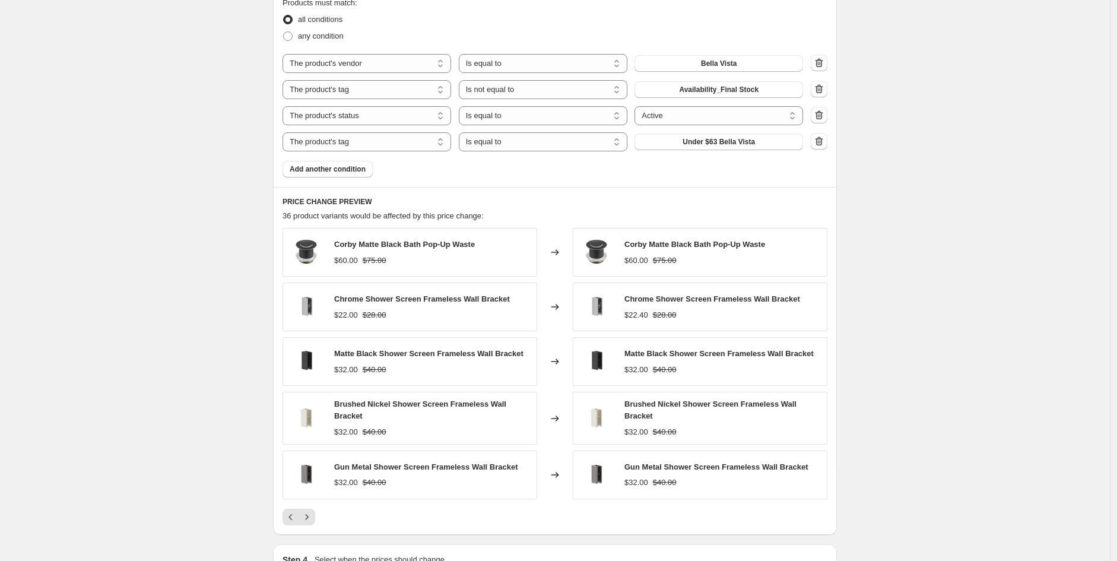
scroll to position [701, 0]
click at [312, 518] on icon "Next" at bounding box center [307, 516] width 12 height 12
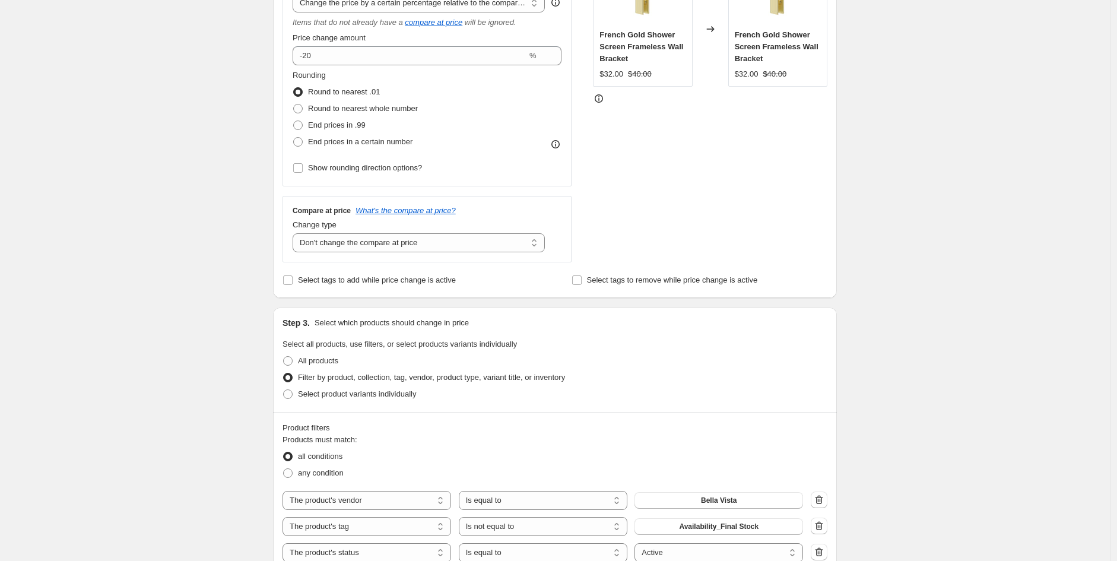
scroll to position [262, 0]
click at [370, 175] on label "Show rounding direction options?" at bounding box center [357, 168] width 129 height 17
click at [303, 173] on input "Show rounding direction options?" at bounding box center [297, 168] width 9 height 9
checkbox input "true"
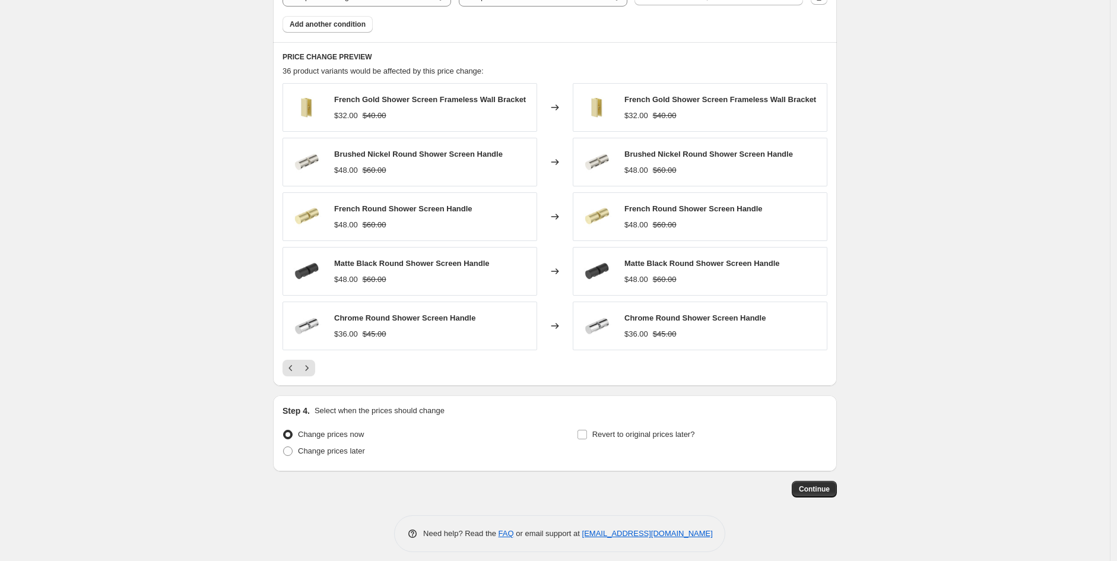
scroll to position [928, 0]
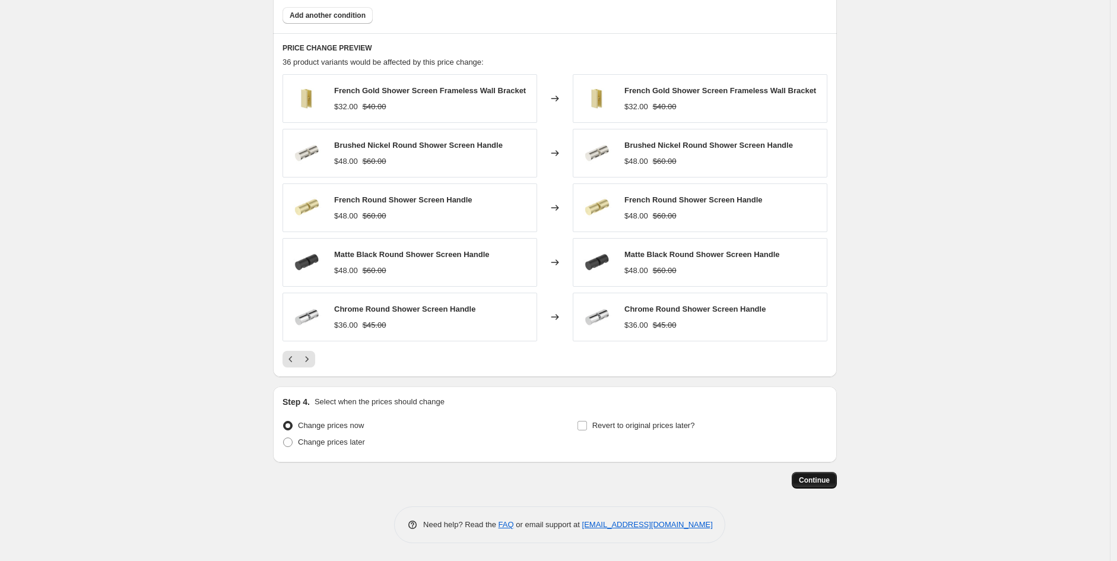
click at [820, 481] on span "Continue" at bounding box center [814, 480] width 31 height 9
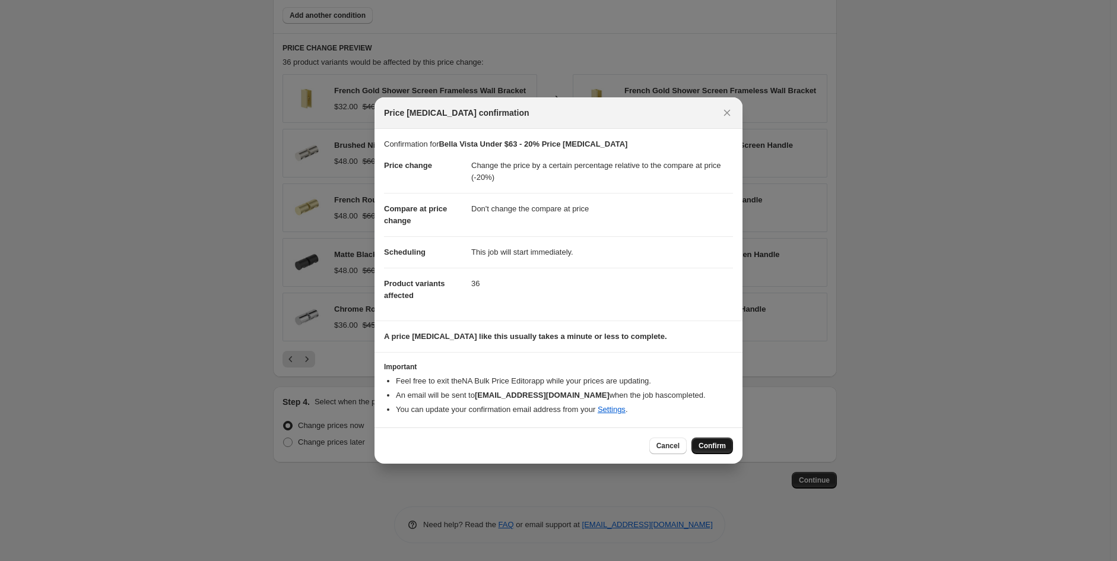
click at [710, 448] on span "Confirm" at bounding box center [712, 445] width 27 height 9
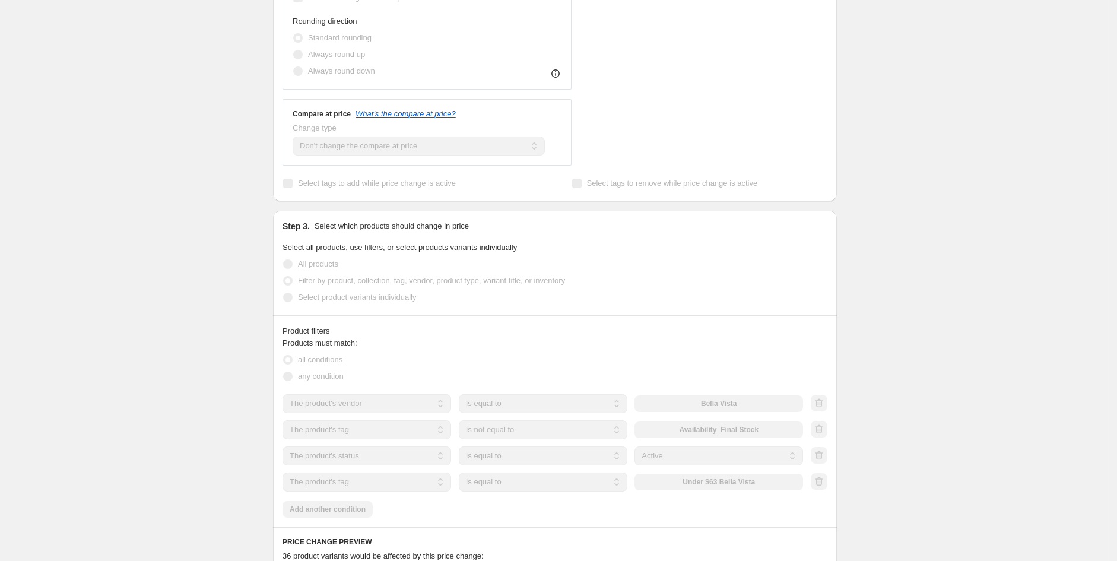
scroll to position [519, 0]
select select "pcap"
select select "no_change"
select select "vendor"
select select "tag"
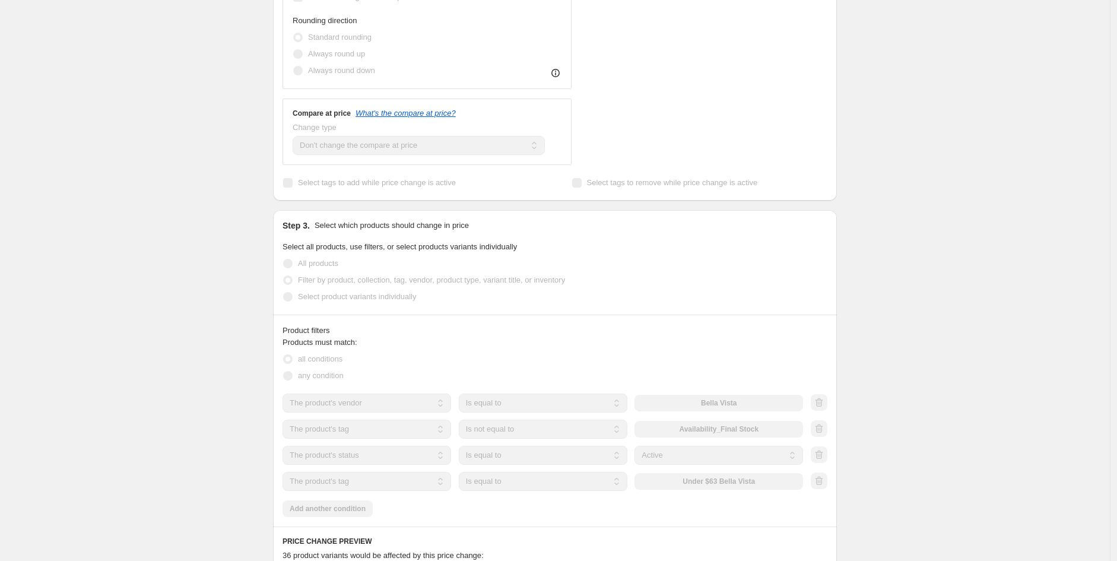
select select "not_equal"
select select "product_status"
select select "tag"
